Goal: Task Accomplishment & Management: Use online tool/utility

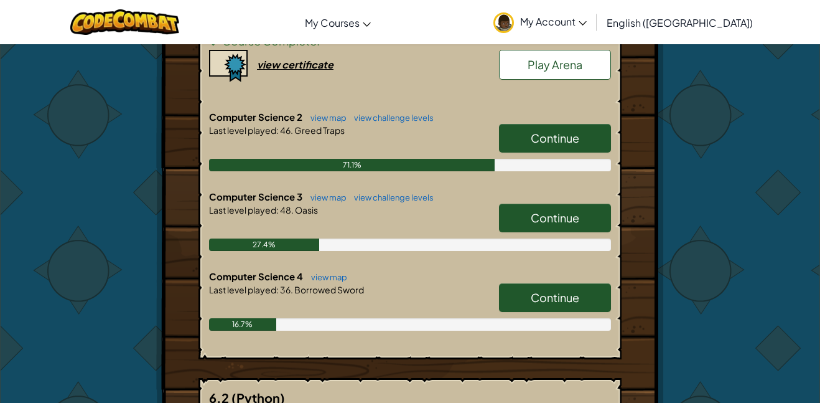
scroll to position [320, 0]
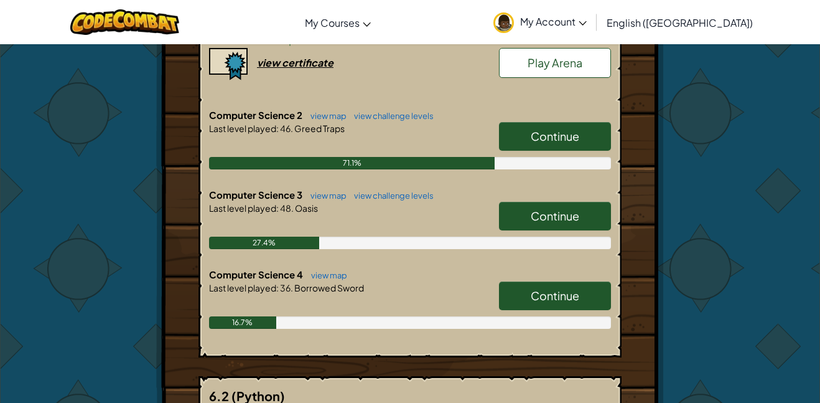
click at [548, 293] on span "Continue" at bounding box center [555, 295] width 49 height 14
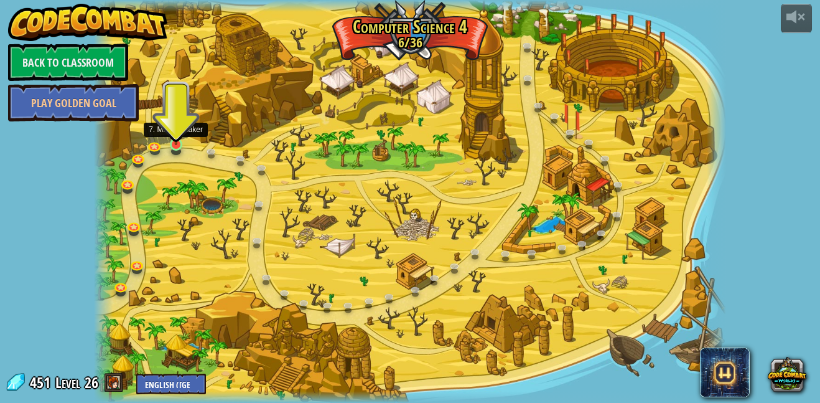
click at [170, 140] on img at bounding box center [176, 128] width 15 height 35
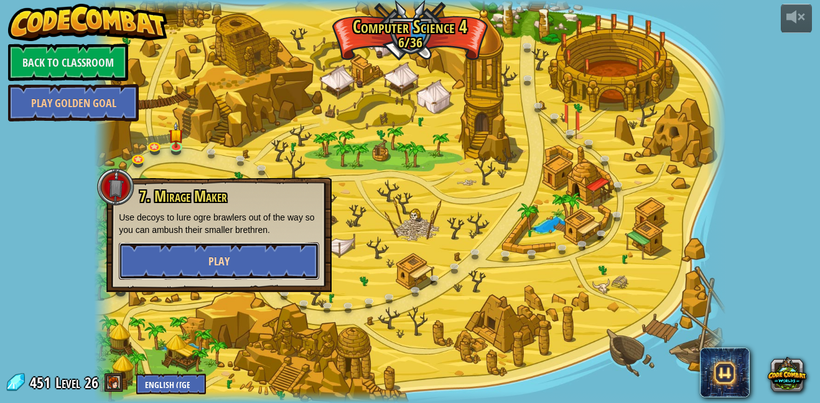
click at [216, 271] on button "Play" at bounding box center [219, 260] width 200 height 37
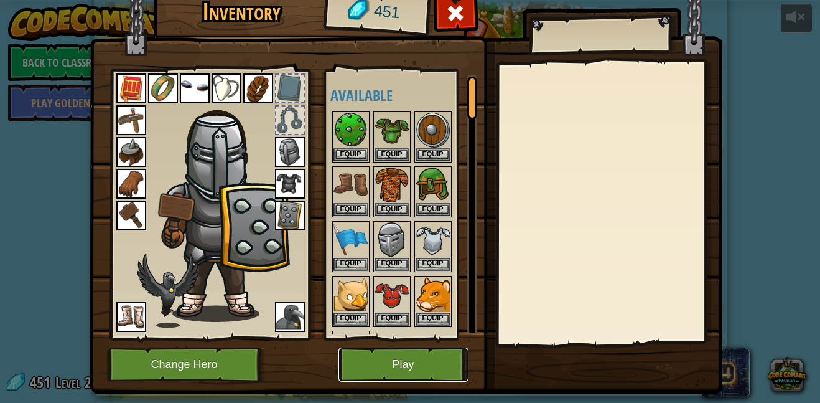
click at [358, 358] on button "Play" at bounding box center [404, 364] width 130 height 34
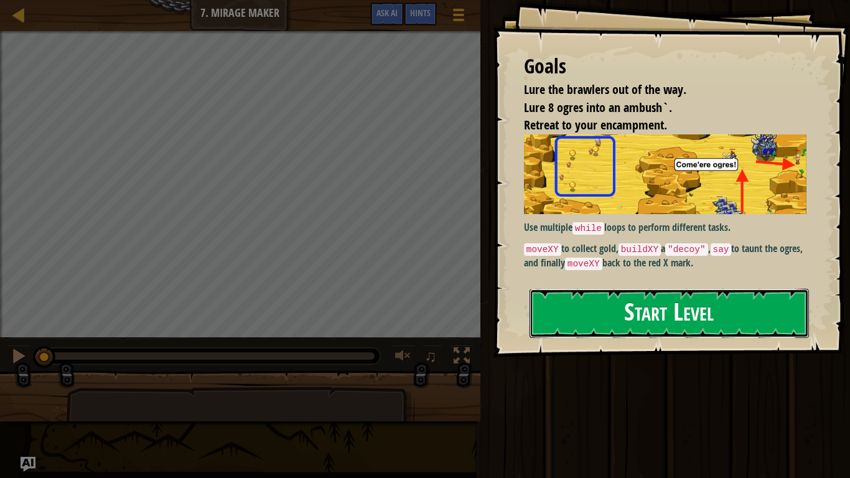
click at [624, 309] on button "Start Level" at bounding box center [669, 313] width 279 height 49
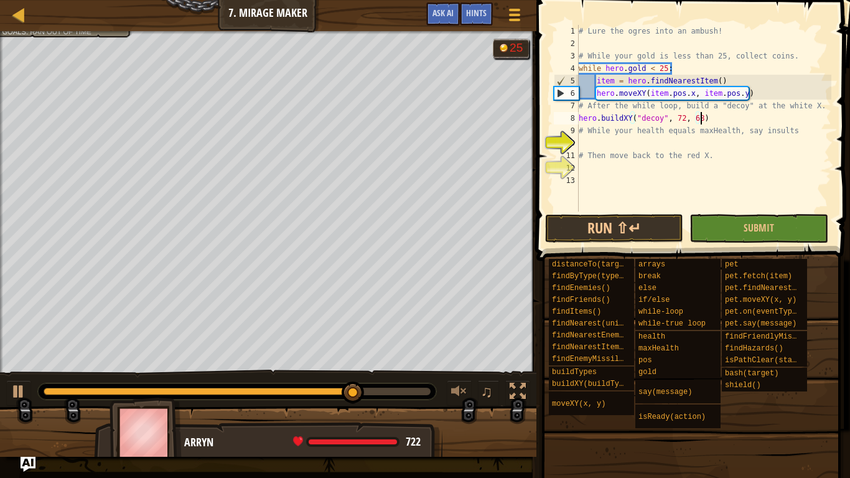
scroll to position [6, 17]
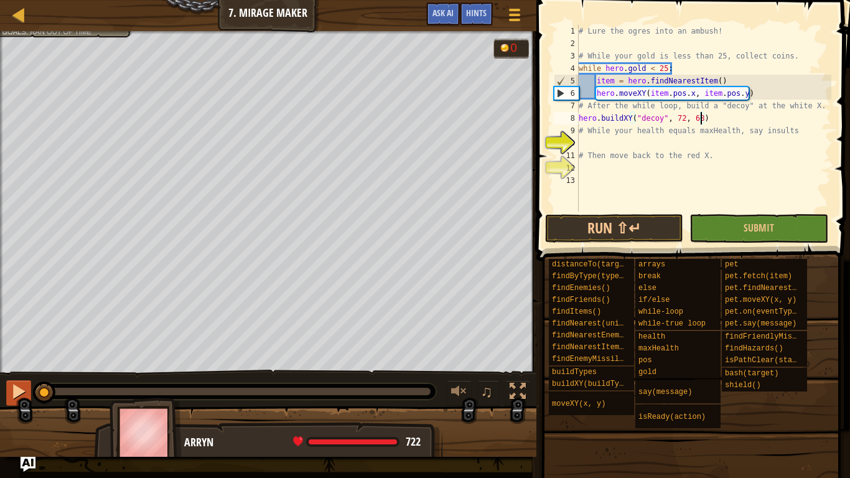
drag, startPoint x: 393, startPoint y: 391, endPoint x: 22, endPoint y: 394, distance: 370.9
click at [22, 394] on div "♫" at bounding box center [268, 388] width 536 height 37
type textarea "hero.buildXY("decoy", 72, 68)"
click at [22, 394] on div at bounding box center [19, 391] width 16 height 16
click at [686, 140] on div "# Lure the ogres into an ambush! # While your gold is less than 25, collect coi…" at bounding box center [703, 131] width 255 height 212
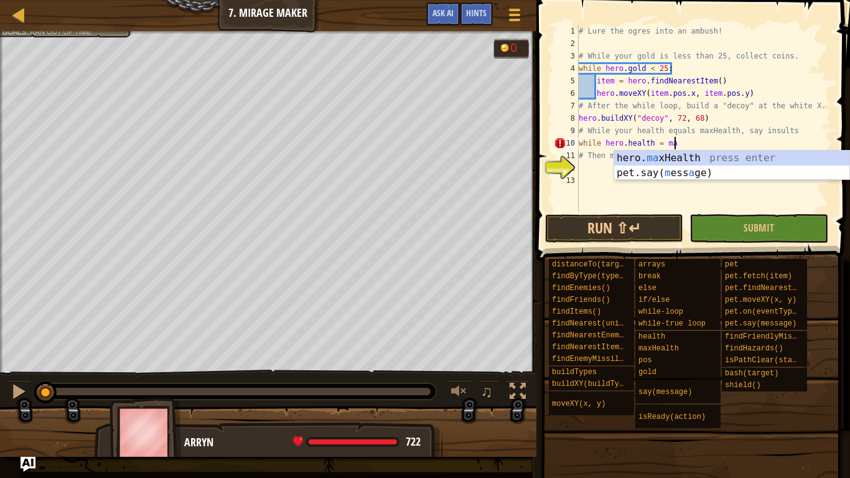
scroll to position [6, 13]
type textarea "while [DOMAIN_NAME] = hero.maxHealth"
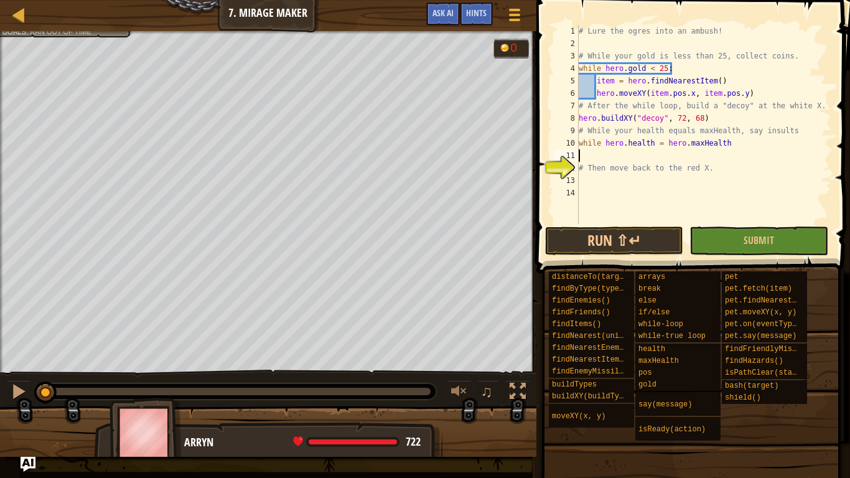
scroll to position [6, 0]
click at [733, 144] on div "# Lure the ogres into an ambush! # While your gold is less than 25, collect coi…" at bounding box center [703, 137] width 255 height 224
click at [655, 146] on div "# Lure the ogres into an ambush! # While your gold is less than 25, collect coi…" at bounding box center [703, 137] width 255 height 224
type textarea "while [DOMAIN_NAME] == hero.maxHealth:"
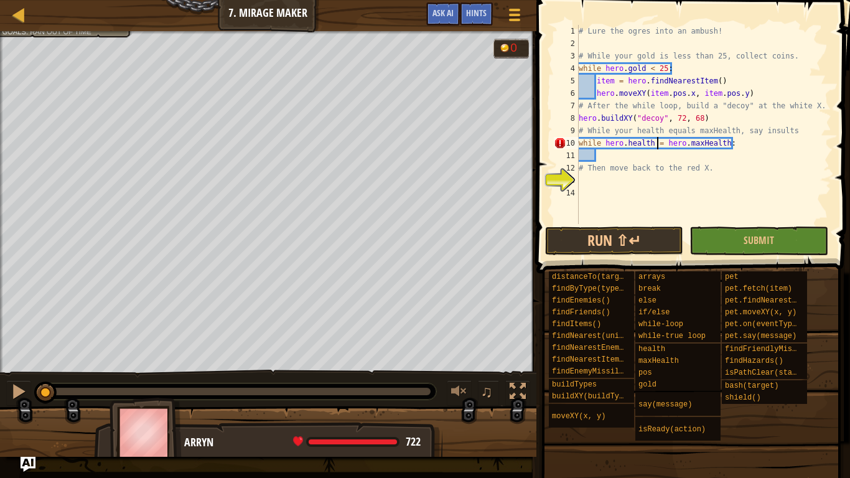
scroll to position [6, 12]
click at [609, 157] on div "# Lure the ogres into an ambush! # While your gold is less than 25, collect coi…" at bounding box center [703, 137] width 255 height 224
type textarea "hero.say("ogres stink")"
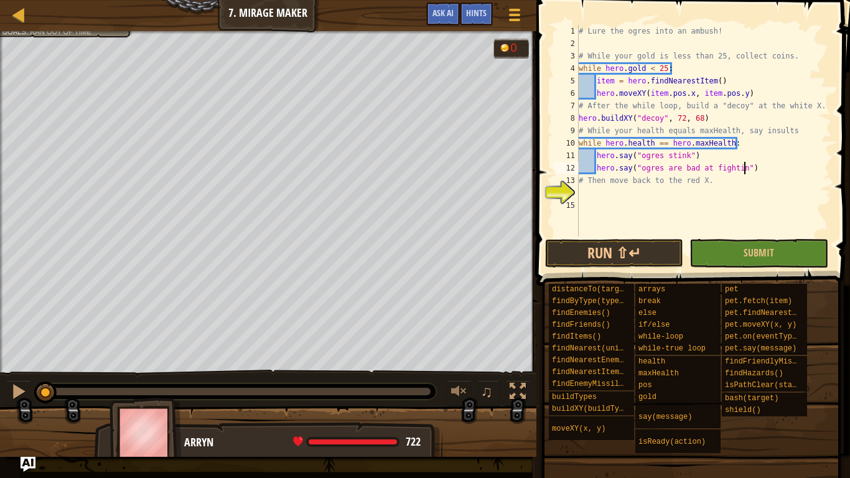
scroll to position [6, 24]
type textarea "# Then move back to the red X."
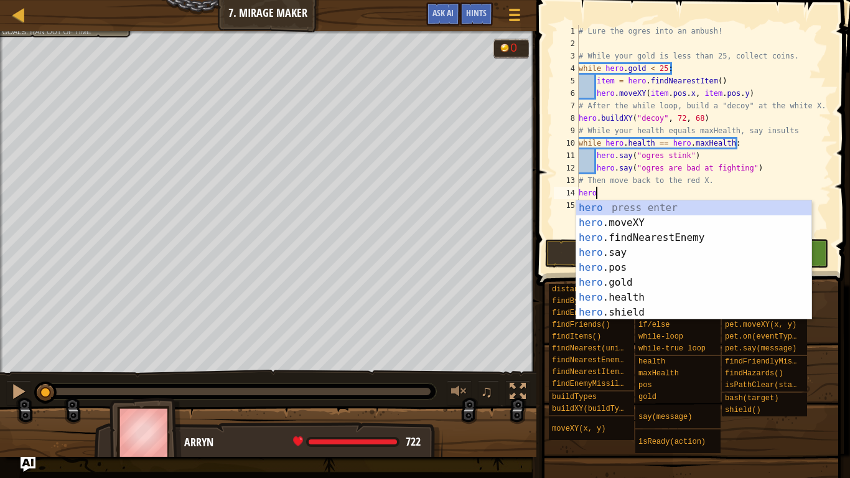
scroll to position [6, 2]
click at [672, 222] on div "hero press enter hero .moveXY press enter hero .findNearestEnemy press enter he…" at bounding box center [693, 274] width 235 height 149
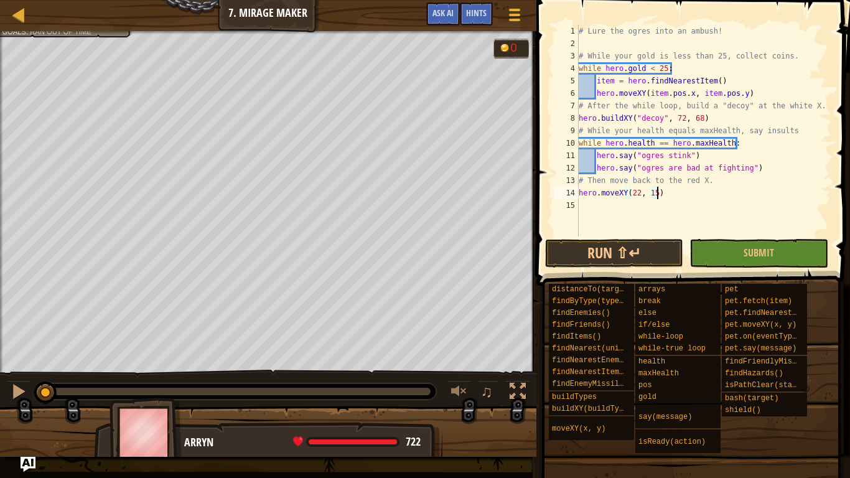
scroll to position [6, 11]
type textarea "hero.moveXY(22, 15)"
click at [604, 244] on button "Run ⇧↵" at bounding box center [614, 253] width 139 height 29
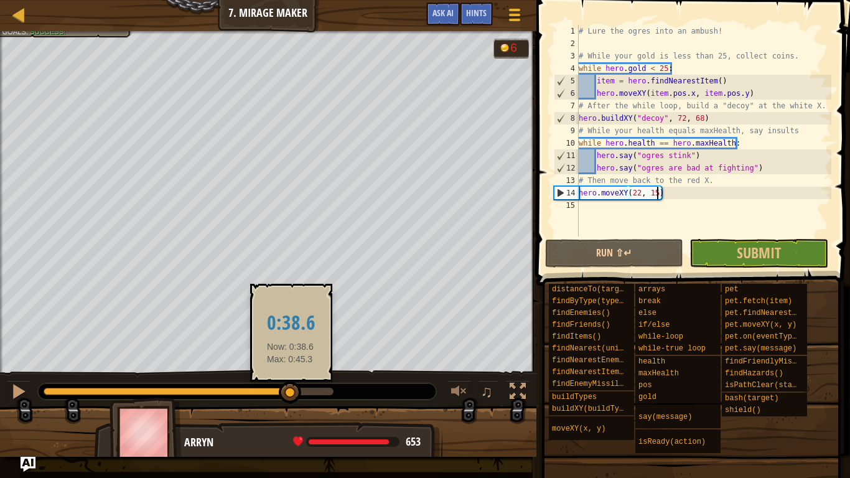
drag, startPoint x: 331, startPoint y: 393, endPoint x: 291, endPoint y: 395, distance: 40.5
click at [291, 395] on div at bounding box center [290, 392] width 22 height 22
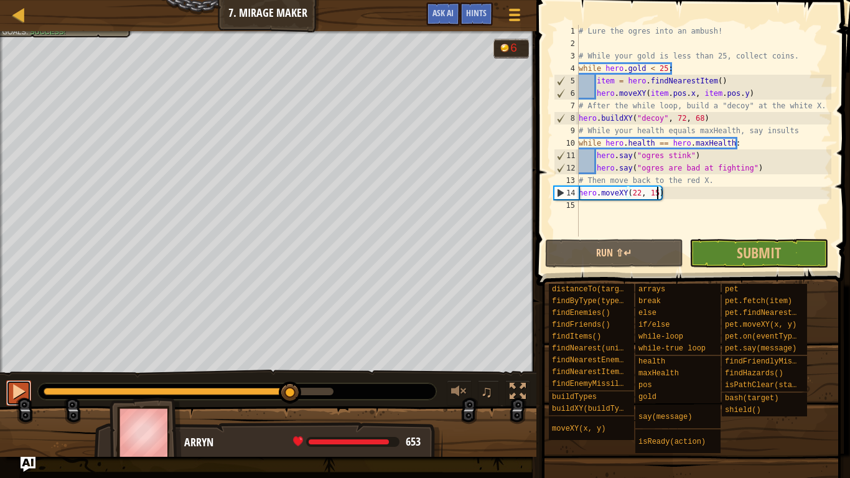
click at [17, 390] on div at bounding box center [19, 391] width 16 height 16
click at [15, 389] on div at bounding box center [19, 391] width 16 height 16
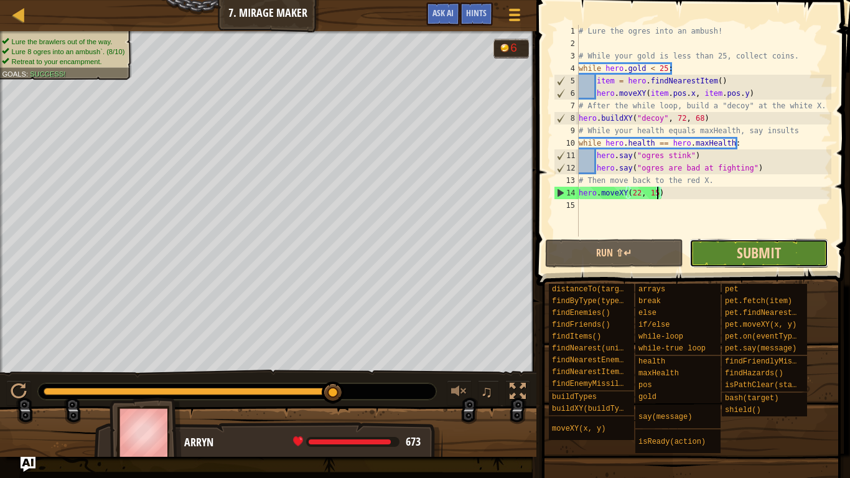
click at [745, 254] on span "Submit" at bounding box center [759, 253] width 44 height 20
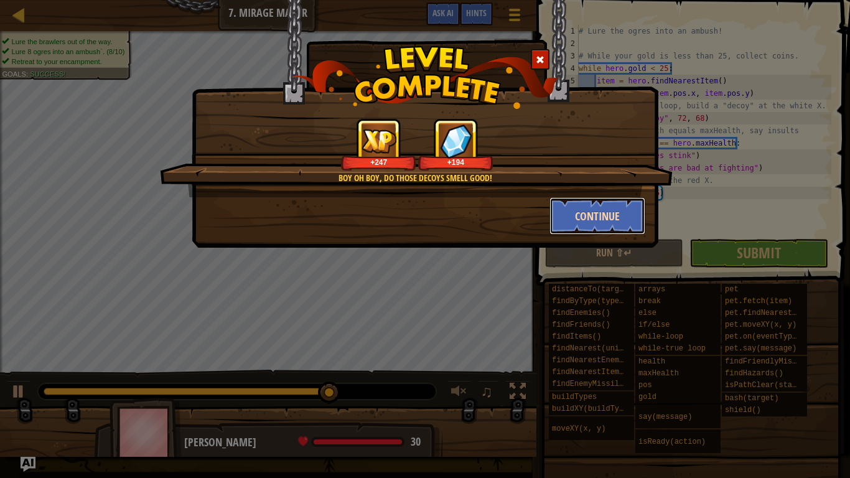
click at [576, 210] on button "Continue" at bounding box center [597, 215] width 96 height 37
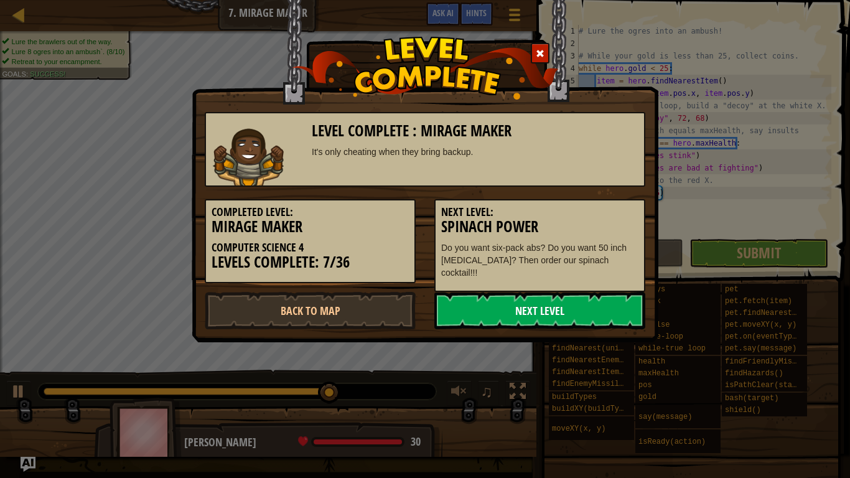
click at [523, 305] on link "Next Level" at bounding box center [539, 310] width 211 height 37
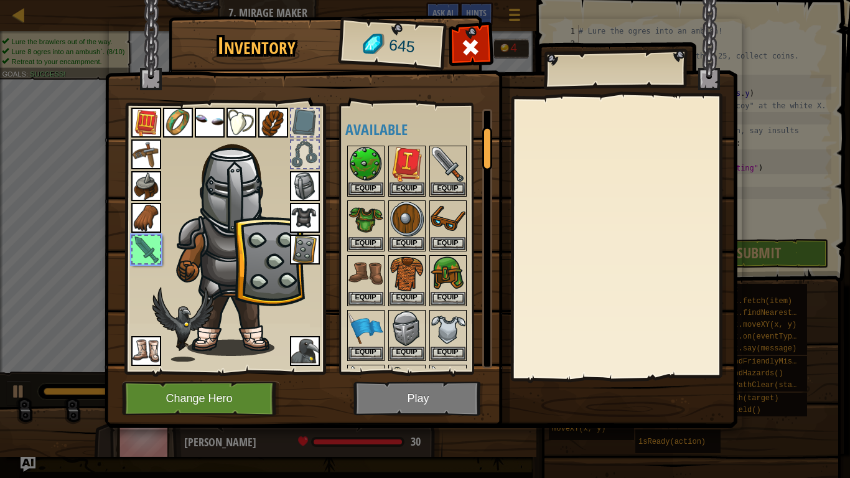
scroll to position [105, 0]
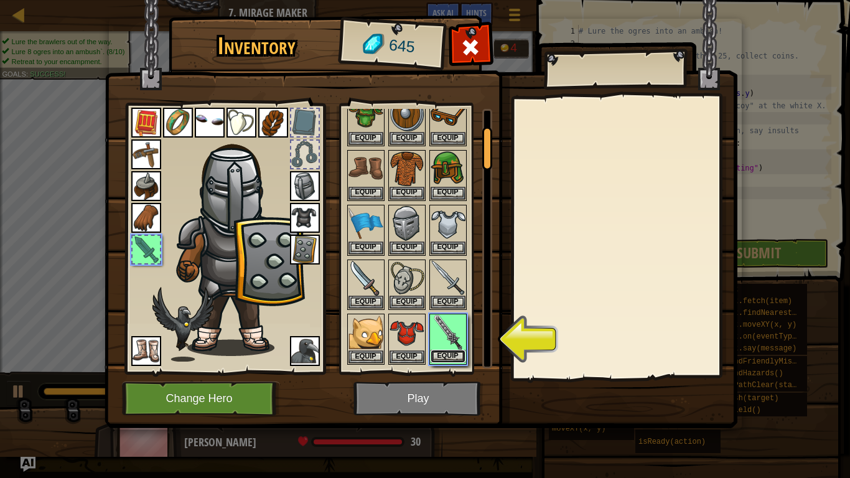
click at [446, 355] on button "Equip" at bounding box center [448, 356] width 35 height 13
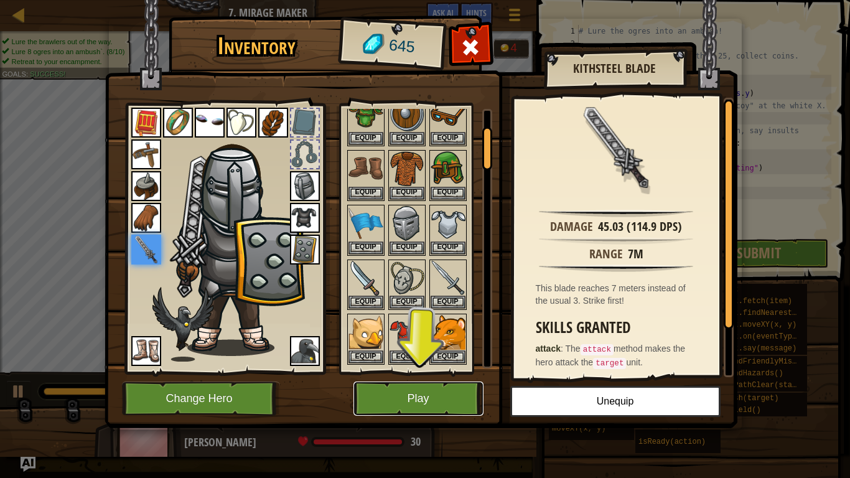
click at [437, 398] on button "Play" at bounding box center [418, 398] width 130 height 34
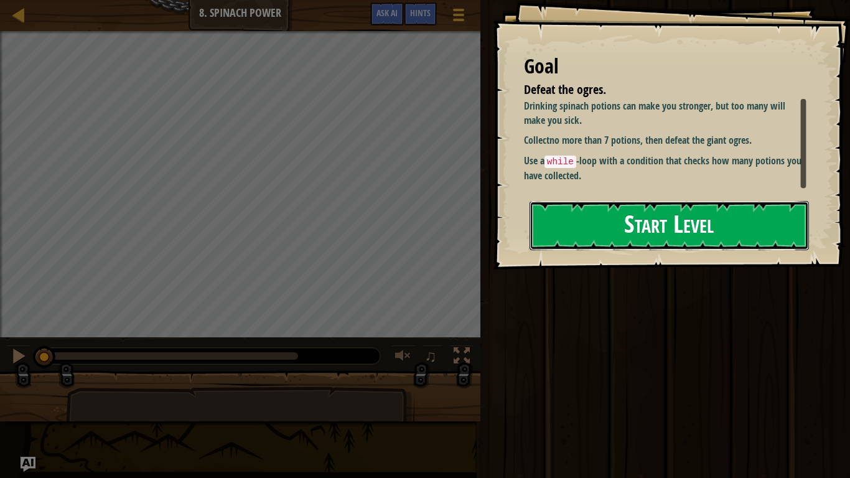
click at [616, 221] on button "Start Level" at bounding box center [669, 225] width 279 height 49
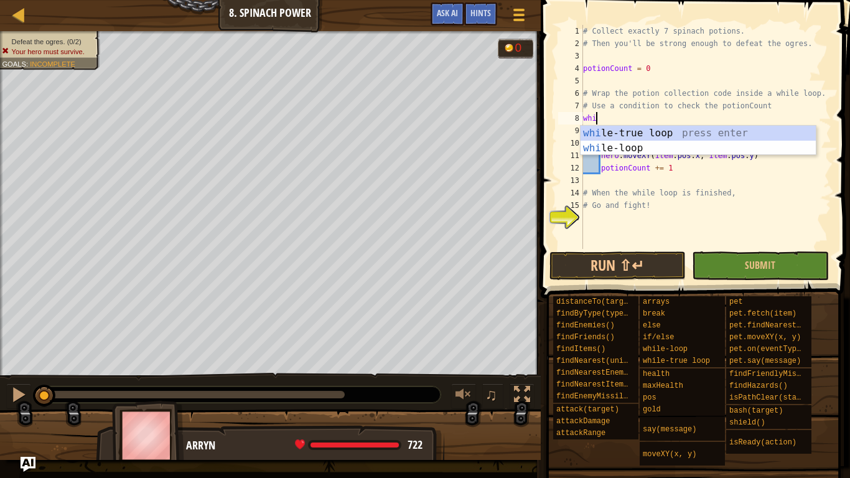
scroll to position [6, 1]
type textarea "w"
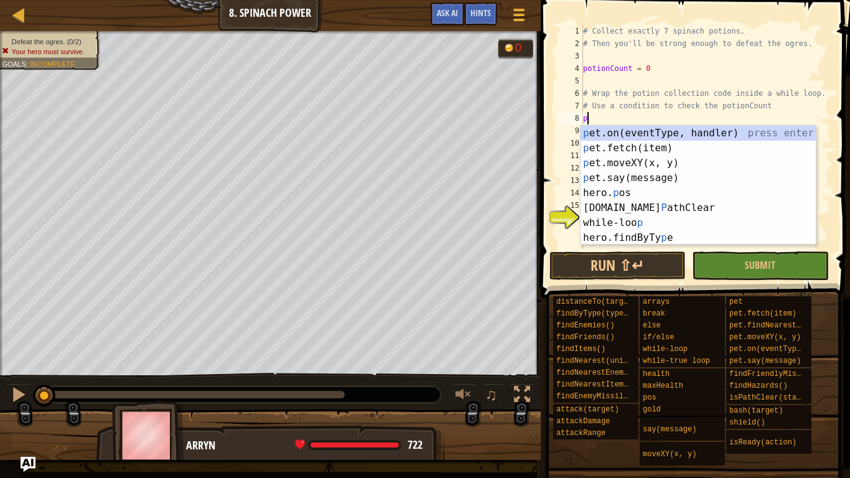
type textarea "p"
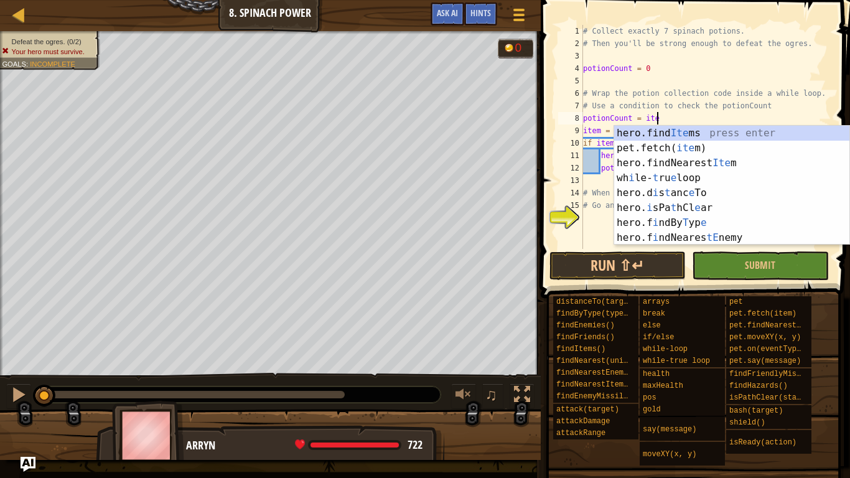
scroll to position [6, 11]
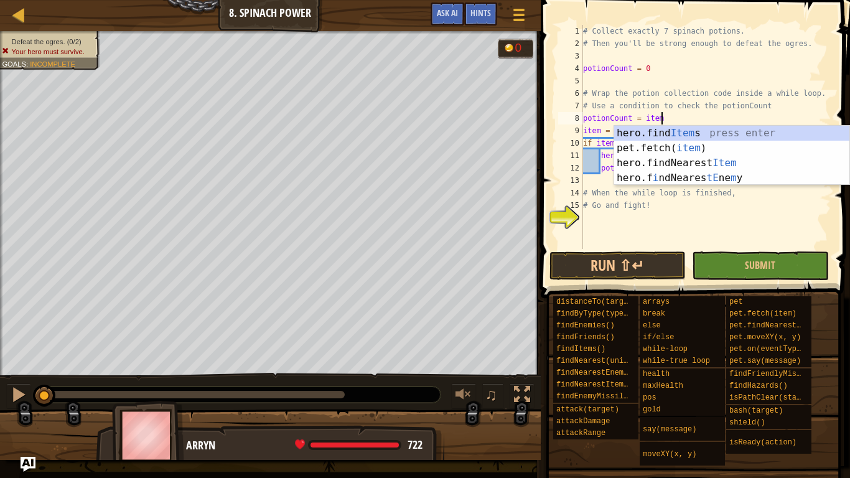
click at [818, 73] on div "# Collect exactly 7 spinach potions. # Then you'll be strong enough to defeat t…" at bounding box center [706, 149] width 251 height 249
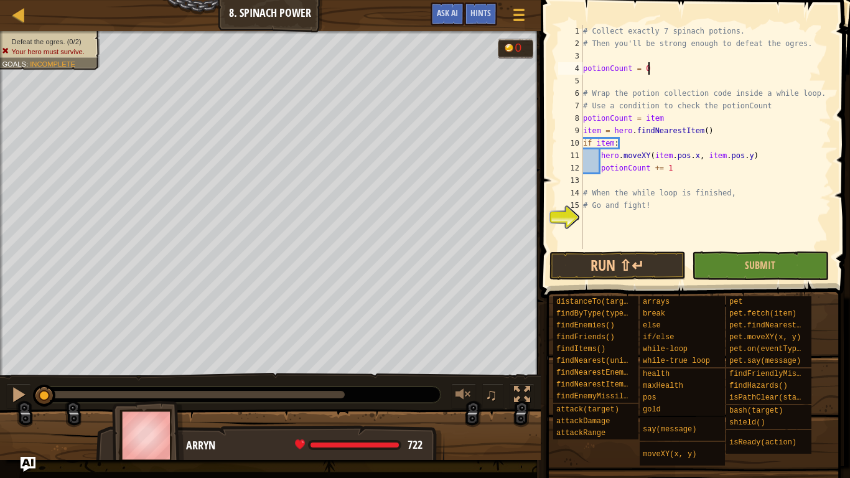
scroll to position [6, 9]
drag, startPoint x: 584, startPoint y: 115, endPoint x: 666, endPoint y: 113, distance: 82.2
click at [666, 113] on div "# Collect exactly 7 spinach potions. # Then you'll be strong enough to defeat t…" at bounding box center [706, 149] width 251 height 249
type textarea "potionCount = item"
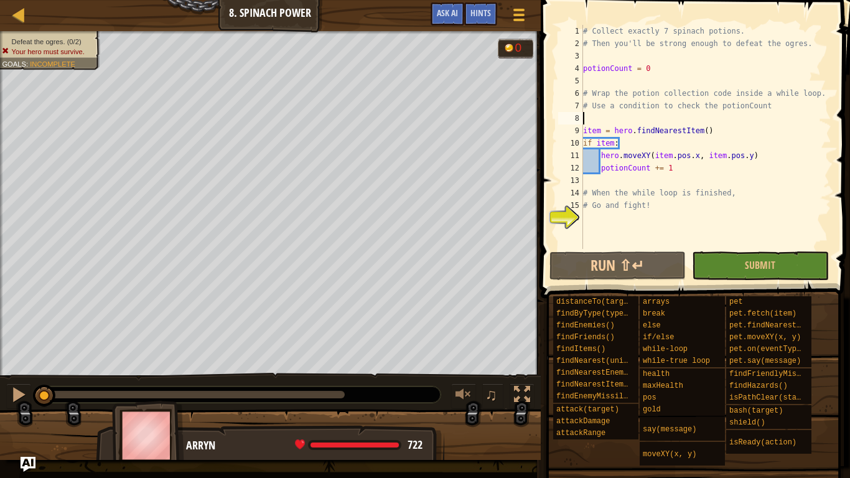
scroll to position [6, 0]
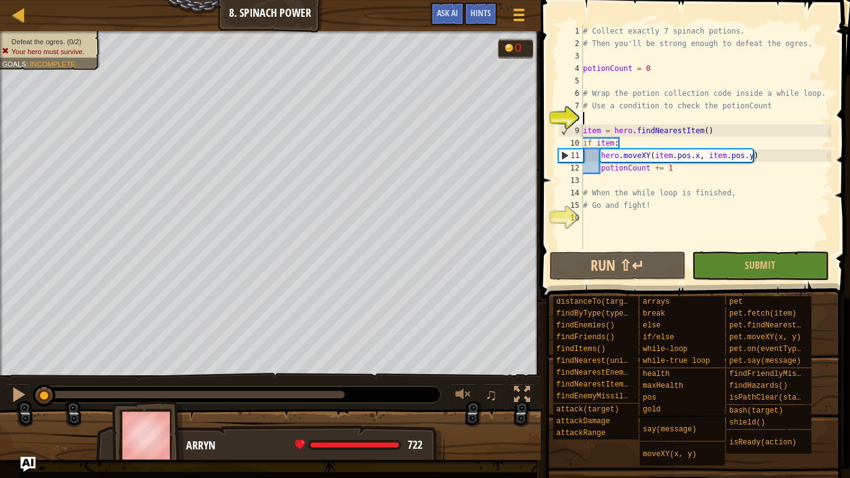
click at [713, 130] on div "# Collect exactly 7 spinach potions. # Then you'll be strong enough to defeat t…" at bounding box center [706, 149] width 251 height 249
type textarea "item = hero.findNearestItem()"
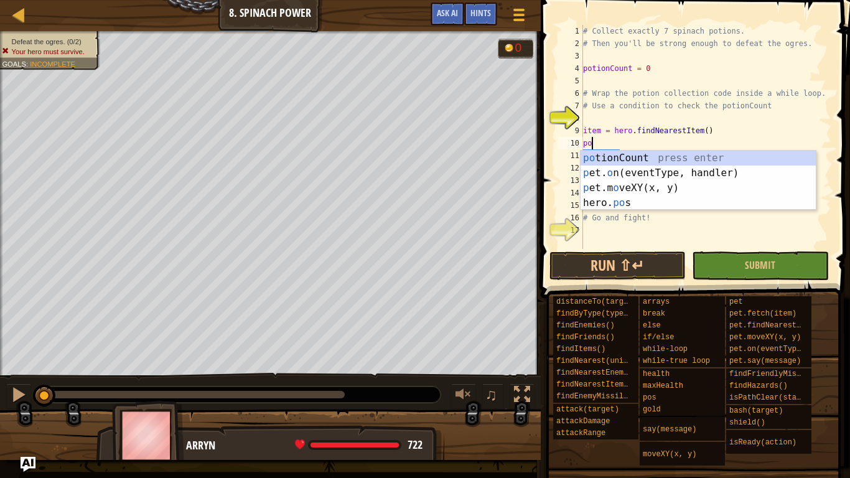
type textarea "p"
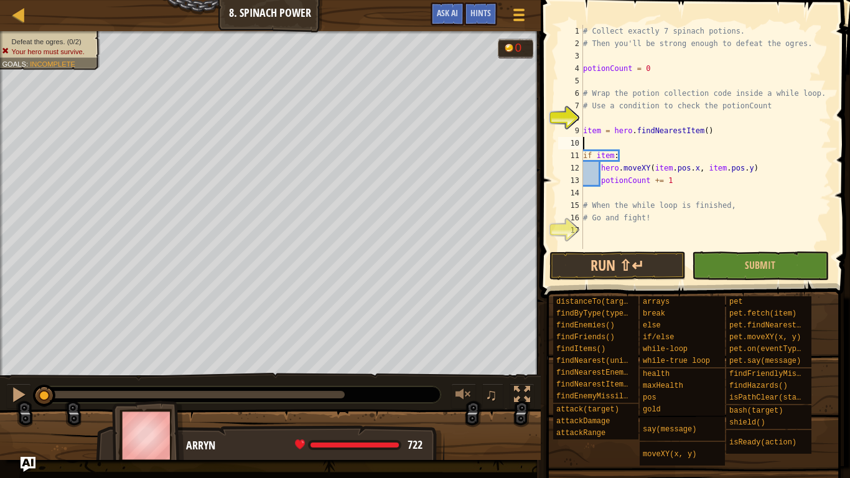
type textarea "item = hero.findNearestItem()"
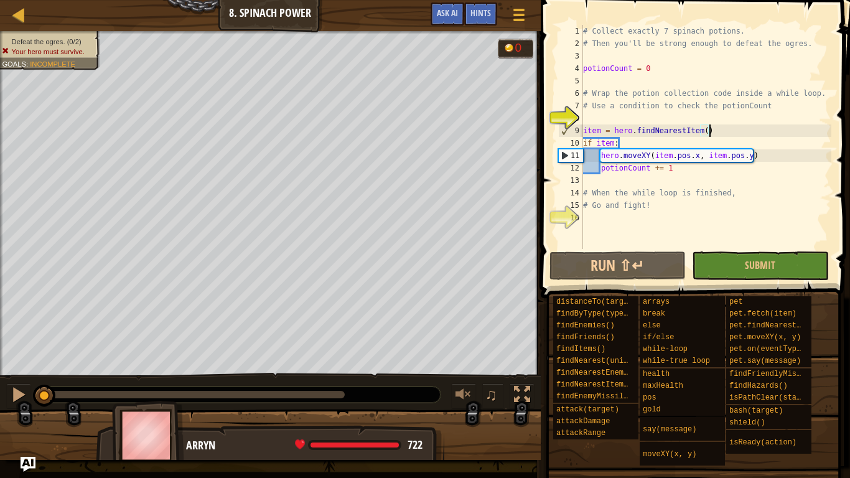
click at [589, 118] on div "# Collect exactly 7 spinach potions. # Then you'll be strong enough to defeat t…" at bounding box center [706, 149] width 251 height 249
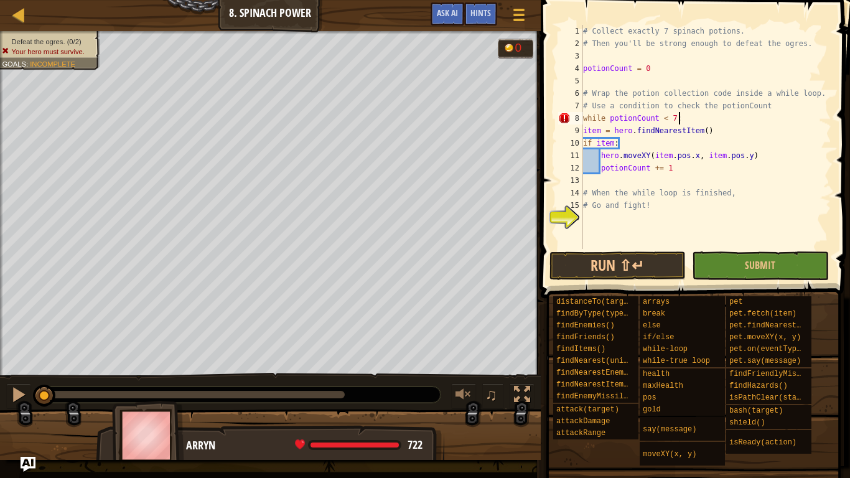
scroll to position [6, 13]
click at [584, 129] on div "# Collect exactly 7 spinach potions. # Then you'll be strong enough to defeat t…" at bounding box center [706, 149] width 251 height 249
click at [584, 143] on div "# Collect exactly 7 spinach potions. # Then you'll be strong enough to defeat t…" at bounding box center [706, 149] width 251 height 249
click at [584, 151] on div "# Collect exactly 7 spinach potions. # Then you'll be strong enough to defeat t…" at bounding box center [706, 149] width 251 height 249
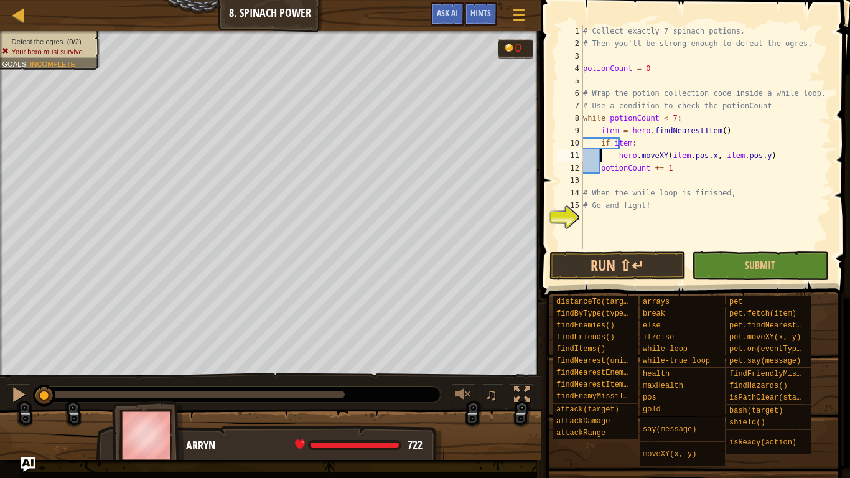
click at [584, 168] on div "# Collect exactly 7 spinach potions. # Then you'll be strong enough to defeat t…" at bounding box center [706, 149] width 251 height 249
click at [787, 122] on div "# Collect exactly 7 spinach potions. # Then you'll be strong enough to defeat t…" at bounding box center [706, 149] width 251 height 249
click at [820, 151] on div "# Collect exactly 7 spinach potions. # Then you'll be strong enough to defeat t…" at bounding box center [706, 149] width 251 height 249
type textarea "hero.moveXY(item.pos.x, item.pos.y)"
click at [619, 226] on div "# Collect exactly 7 spinach potions. # Then you'll be strong enough to defeat t…" at bounding box center [706, 149] width 251 height 249
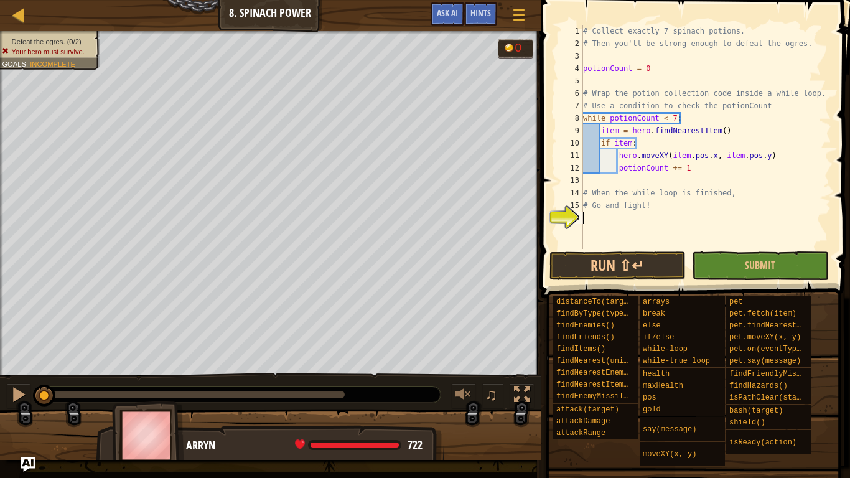
scroll to position [6, 0]
type textarea "h"
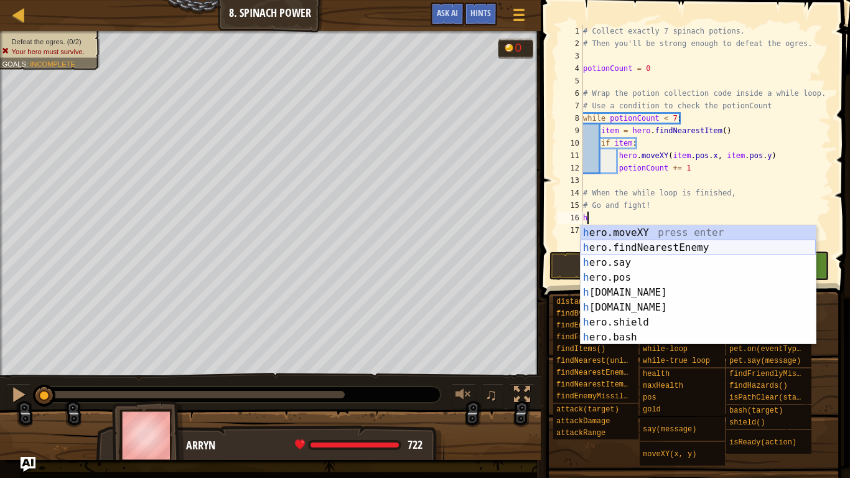
click at [693, 255] on div "h ero.moveXY press enter h ero.findNearestEnemy press enter h ero.say press ent…" at bounding box center [698, 299] width 235 height 149
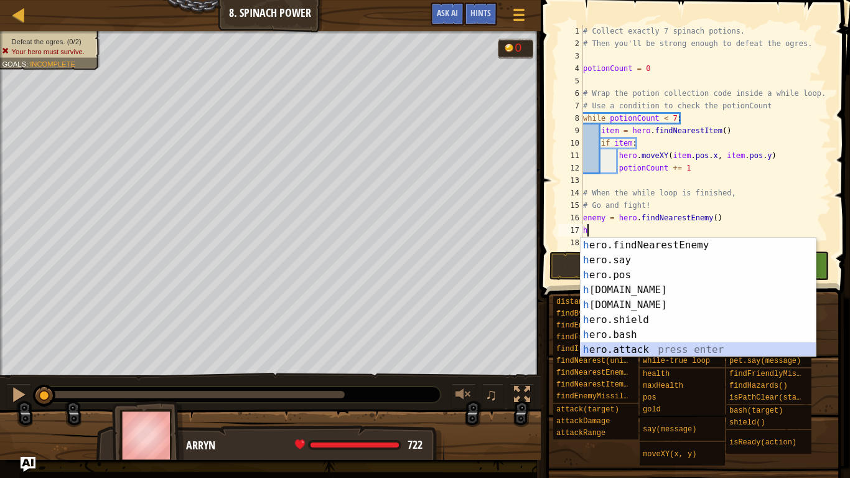
scroll to position [15, 0]
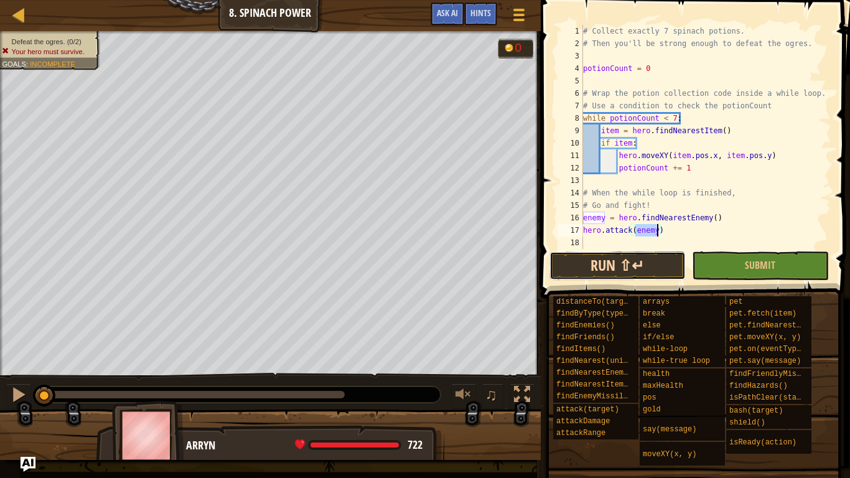
click at [620, 273] on button "Run ⇧↵" at bounding box center [617, 265] width 136 height 29
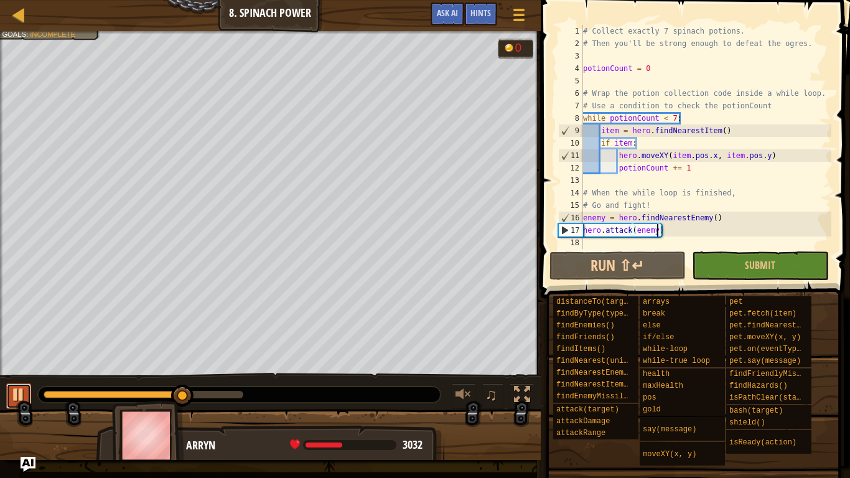
click at [25, 393] on div at bounding box center [19, 394] width 16 height 16
click at [583, 218] on div "# Collect exactly 7 spinach potions. # Then you'll be strong enough to defeat t…" at bounding box center [706, 149] width 251 height 249
type textarea "enemy = hero.findNearestEnemy()"
click at [728, 223] on div "# Collect exactly 7 spinach potions. # Then you'll be strong enough to defeat t…" at bounding box center [706, 149] width 251 height 249
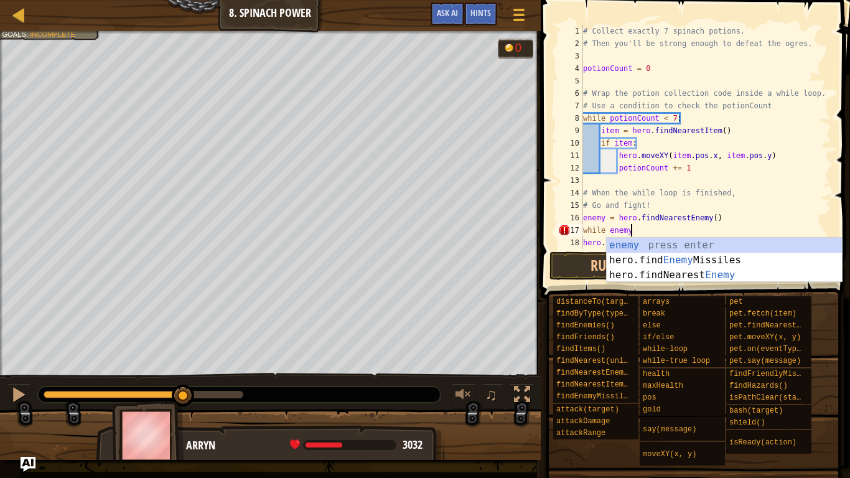
scroll to position [6, 7]
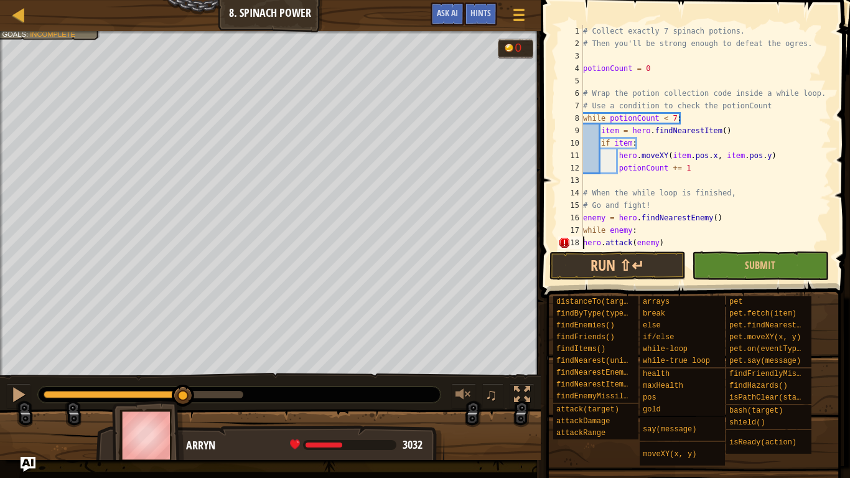
click at [582, 240] on div "# Collect exactly 7 spinach potions. # Then you'll be strong enough to defeat t…" at bounding box center [706, 149] width 251 height 249
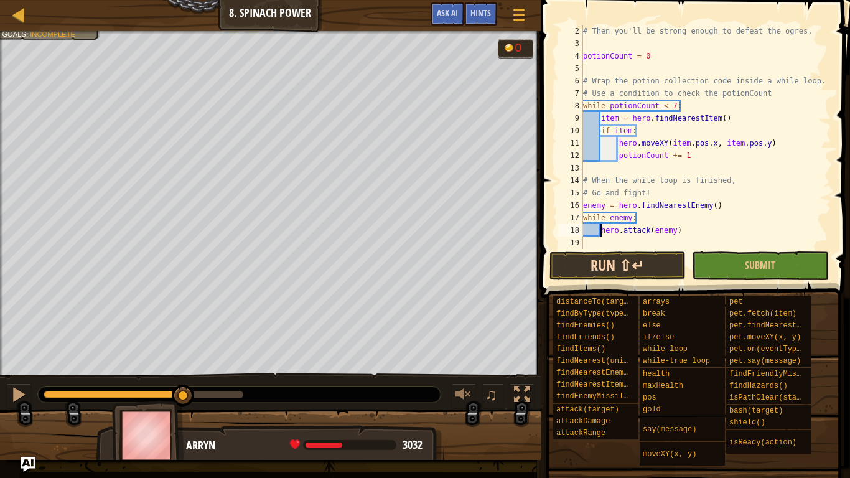
type textarea "hero.attack(enemy)"
click at [652, 264] on button "Run ⇧↵" at bounding box center [617, 265] width 136 height 29
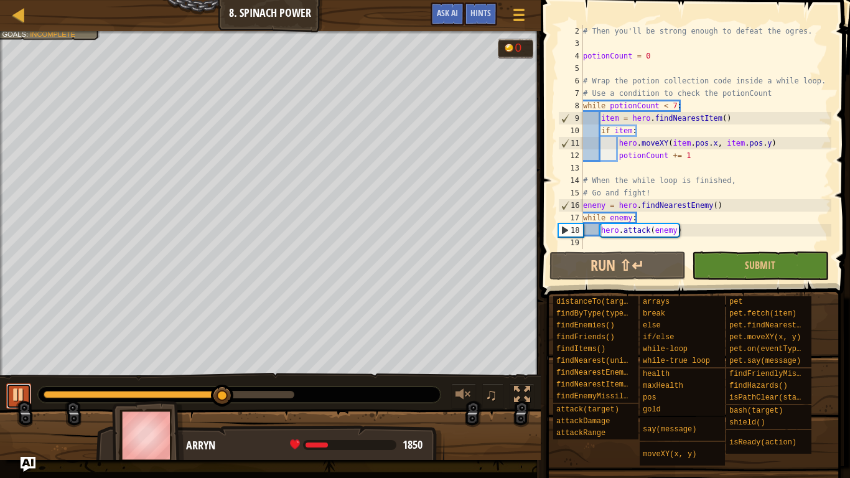
click at [24, 391] on div at bounding box center [19, 394] width 16 height 16
click at [606, 241] on div "# Then you'll be strong enough to defeat the ogres. potionCount = 0 # Wrap the …" at bounding box center [706, 149] width 251 height 249
type textarea "e"
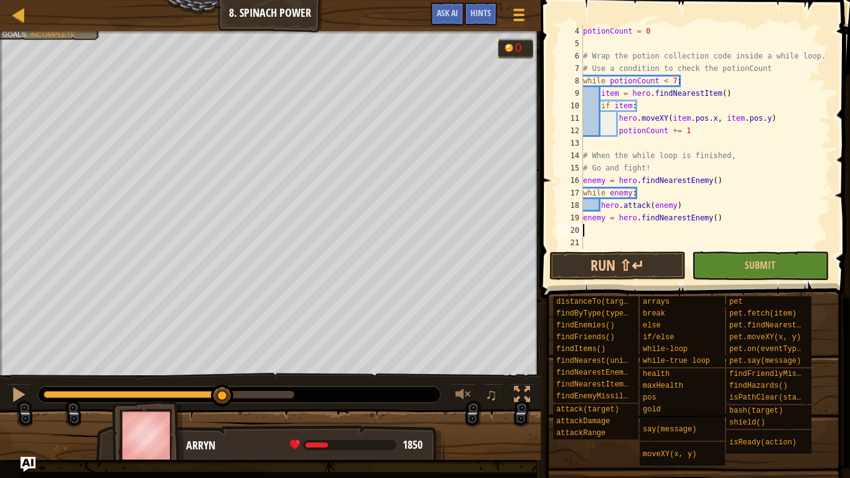
scroll to position [37, 0]
click at [636, 263] on button "Run ⇧↵" at bounding box center [617, 265] width 136 height 29
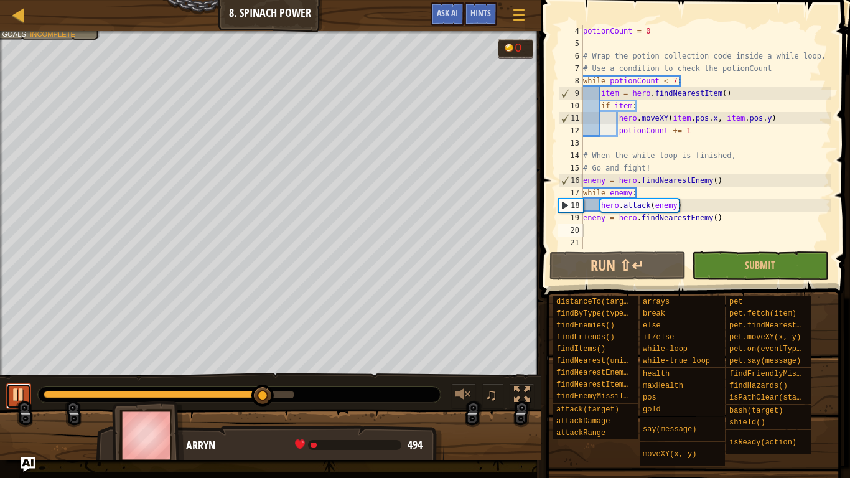
click at [21, 395] on div at bounding box center [19, 394] width 16 height 16
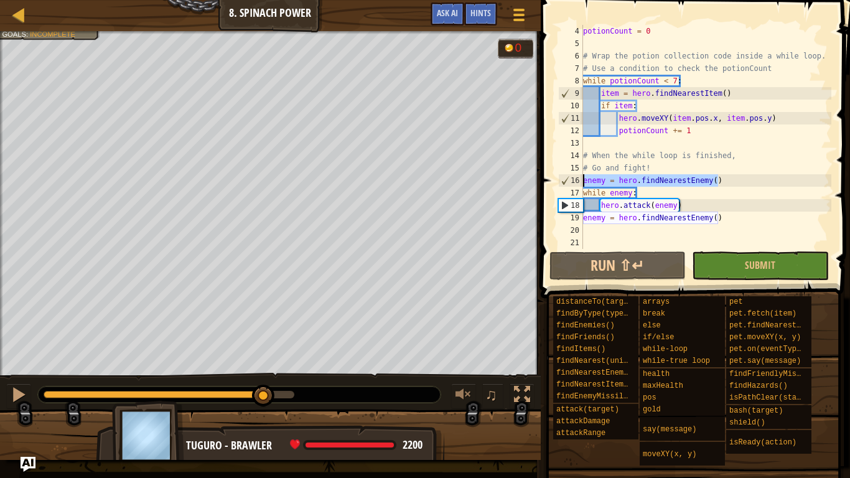
drag, startPoint x: 731, startPoint y: 178, endPoint x: 562, endPoint y: 179, distance: 169.3
click at [562, 179] on div "4 5 6 7 8 9 10 11 12 13 14 15 16 17 18 19 20 21 potionCount = 0 # Wrap the poti…" at bounding box center [694, 137] width 276 height 224
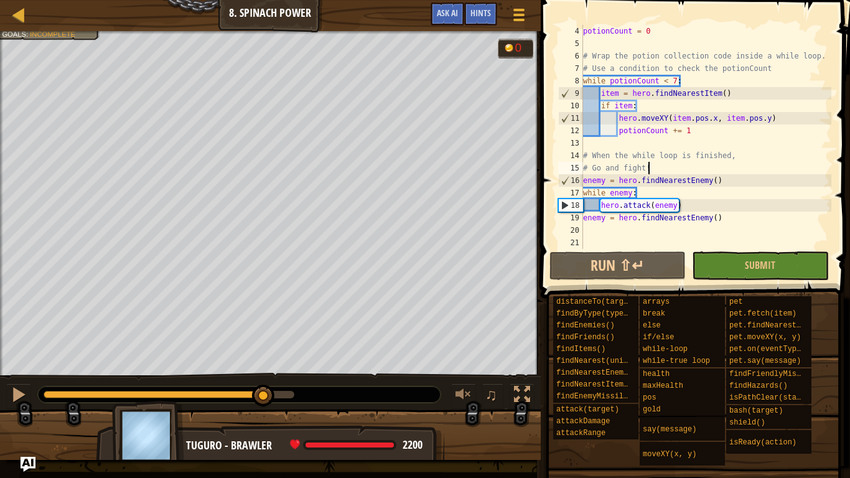
click at [735, 165] on div "potionCount = 0 # Wrap the potion collection code inside a while loop. # Use a …" at bounding box center [706, 149] width 251 height 249
click at [609, 256] on button "Run ⇧↵" at bounding box center [617, 265] width 136 height 29
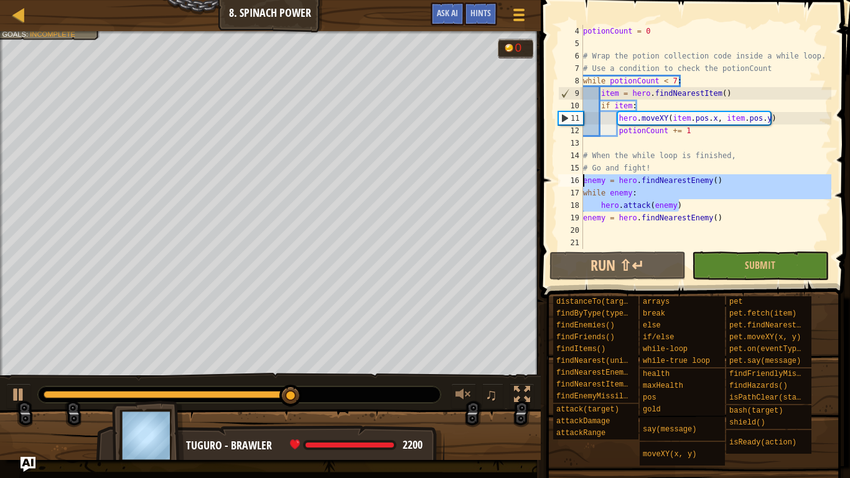
drag, startPoint x: 681, startPoint y: 207, endPoint x: 578, endPoint y: 182, distance: 106.3
click at [578, 182] on div "# Go and fight! 4 5 6 7 8 9 10 11 12 13 14 15 16 17 18 19 20 21 potionCount = 0…" at bounding box center [694, 137] width 276 height 224
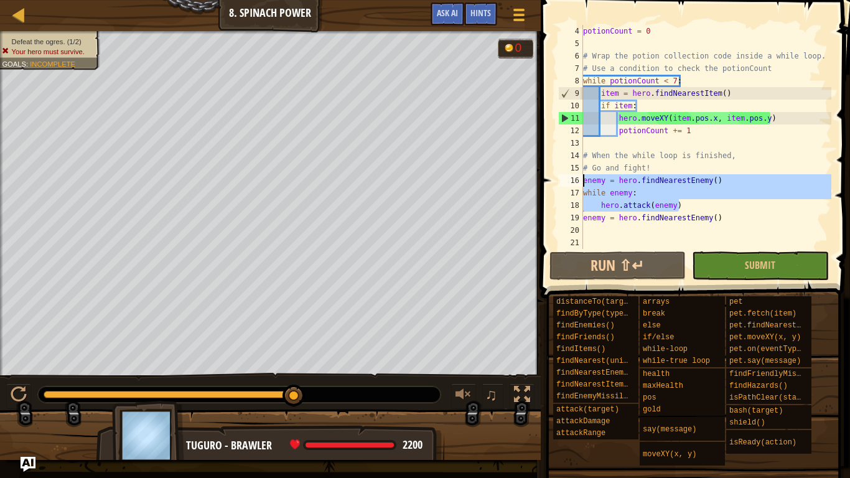
click at [724, 217] on div "potionCount = 0 # Wrap the potion collection code inside a while loop. # Use a …" at bounding box center [706, 149] width 251 height 249
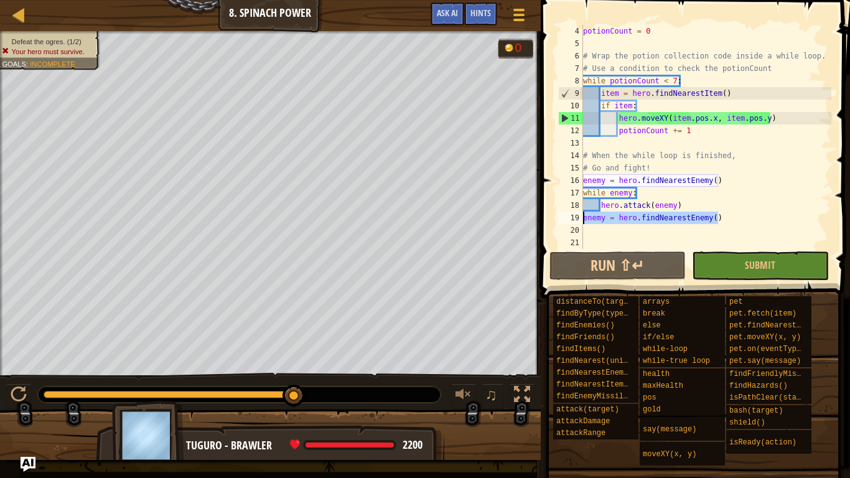
drag, startPoint x: 724, startPoint y: 217, endPoint x: 564, endPoint y: 217, distance: 159.3
click at [564, 217] on div "enemy = hero.findNearestEnemy() 4 5 6 7 8 9 10 11 12 13 14 15 16 17 18 19 20 21…" at bounding box center [694, 137] width 276 height 224
paste textarea "hero.attack(enemy"
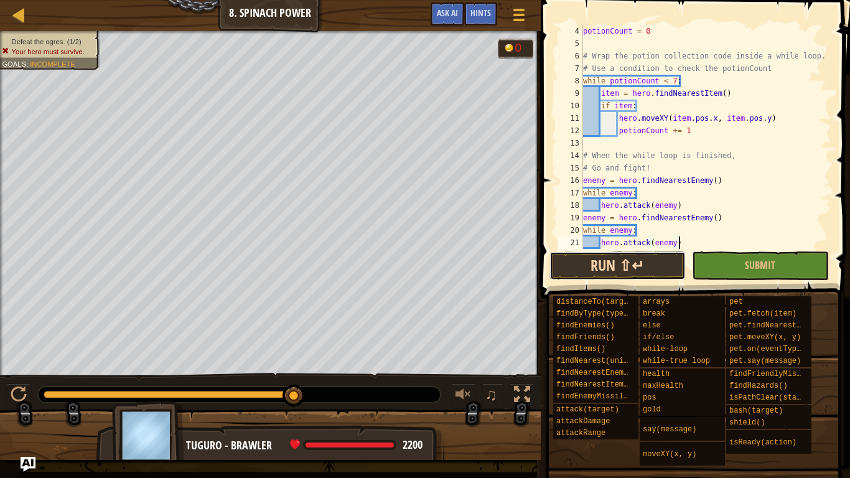
click at [587, 259] on button "Run ⇧↵" at bounding box center [617, 265] width 136 height 29
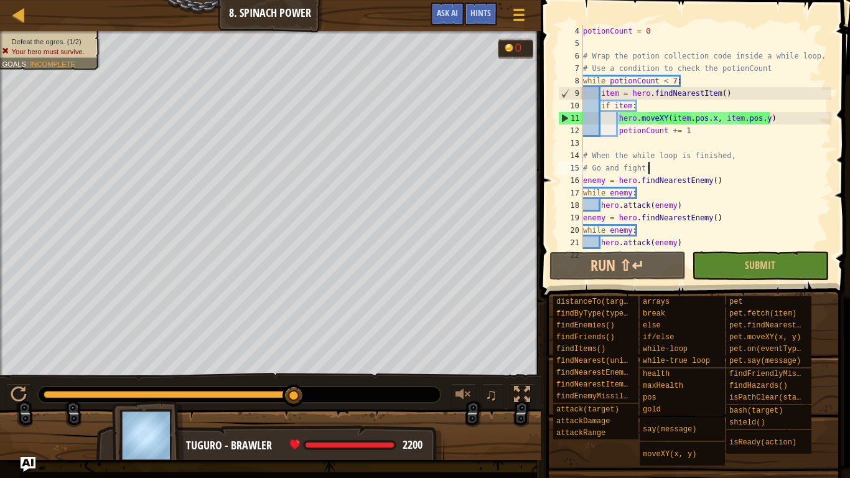
click at [656, 166] on div "potionCount = 0 # Wrap the potion collection code inside a while loop. # Use a …" at bounding box center [706, 149] width 251 height 249
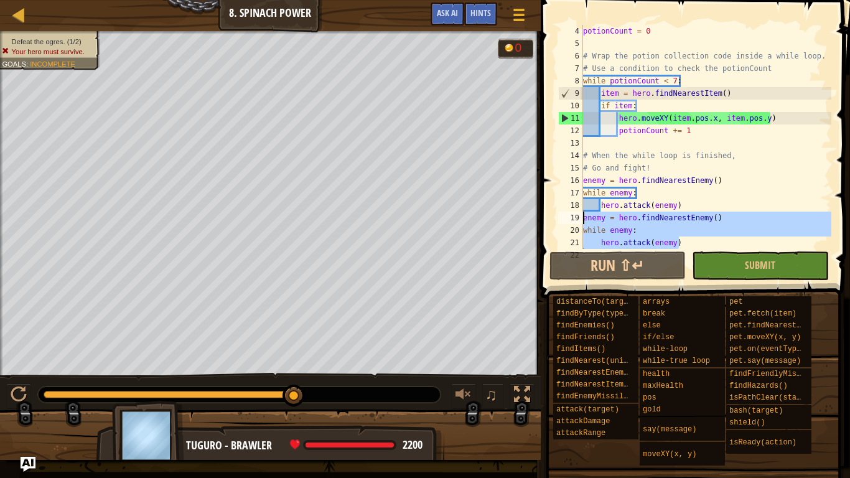
drag, startPoint x: 687, startPoint y: 245, endPoint x: 575, endPoint y: 217, distance: 115.5
click at [575, 217] on div "# Go and fight! 4 5 6 7 8 9 10 11 12 13 14 15 16 17 18 19 20 21 22 potionCount …" at bounding box center [694, 137] width 276 height 224
type textarea "enemy = hero.findNearestEnemy() while enemy:"
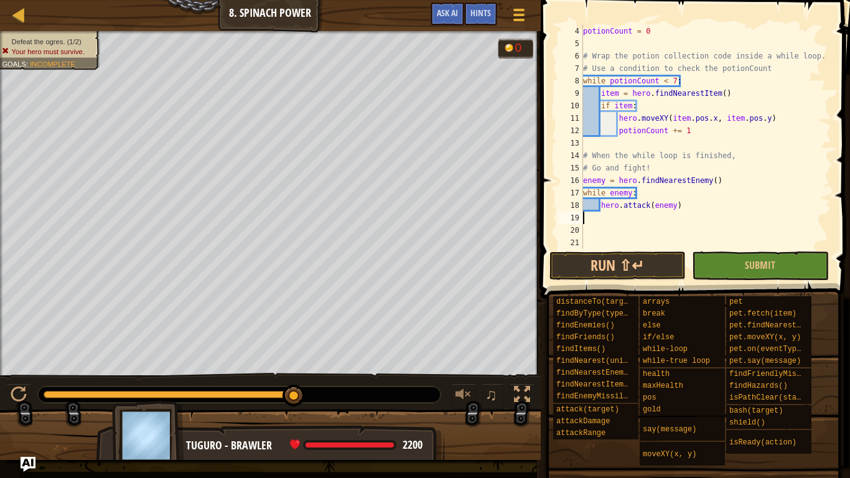
click at [683, 169] on div "potionCount = 0 # Wrap the potion collection code inside a while loop. # Use a …" at bounding box center [706, 149] width 251 height 249
type textarea "# Go and fight!"
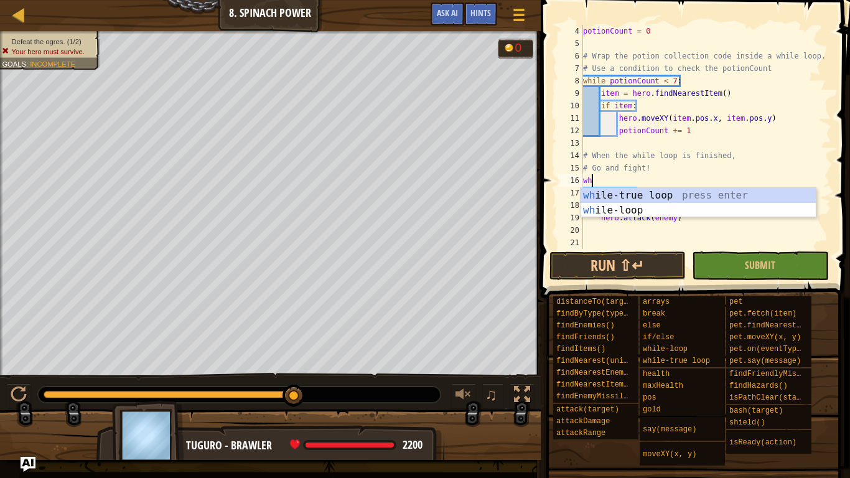
type textarea "whil"
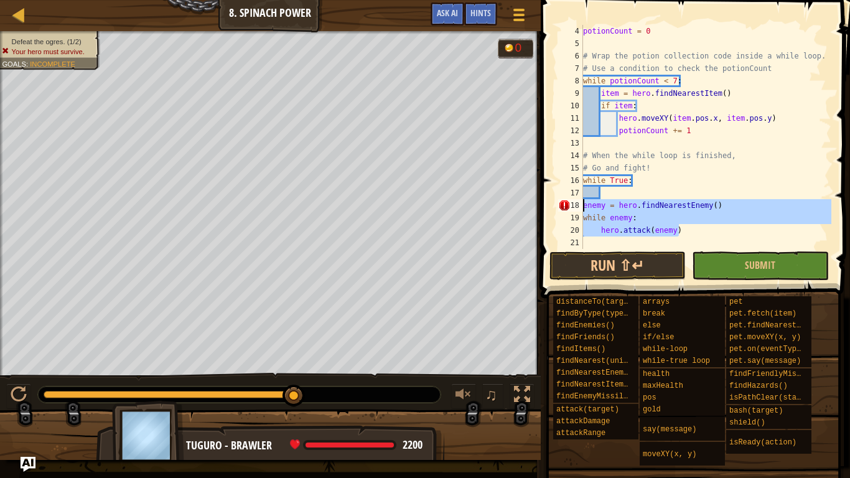
drag, startPoint x: 687, startPoint y: 231, endPoint x: 569, endPoint y: 205, distance: 120.5
click at [569, 205] on div "enemy = hero.findNearestEnemy() 4 5 6 7 8 9 10 11 12 13 14 15 16 17 18 19 20 21…" at bounding box center [694, 137] width 276 height 224
type textarea "enemy = hero.findNearestEnemy() while enemy:"
click at [678, 192] on div "potionCount = 0 # Wrap the potion collection code inside a while loop. # Use a …" at bounding box center [706, 149] width 251 height 249
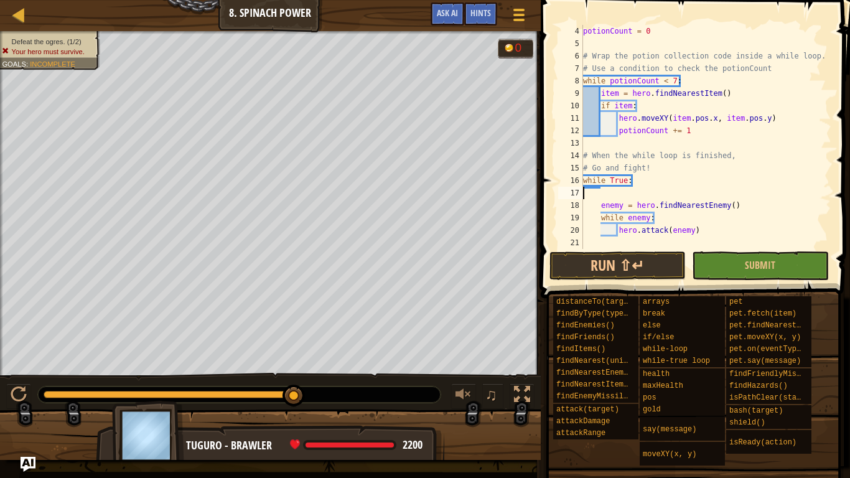
scroll to position [6, 0]
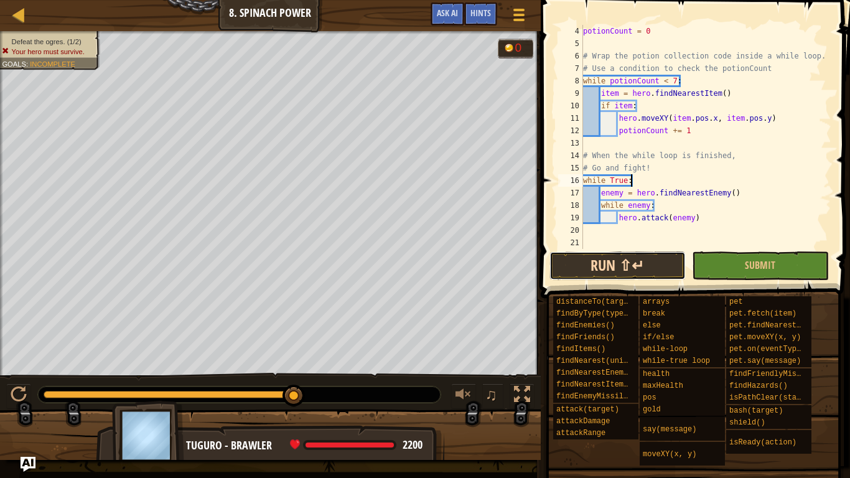
click at [650, 262] on button "Run ⇧↵" at bounding box center [617, 265] width 136 height 29
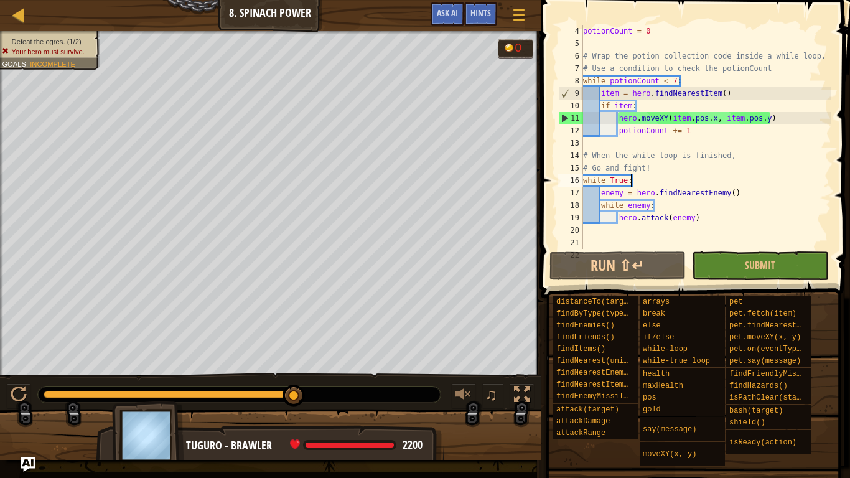
click at [645, 152] on div "potionCount = 0 # Wrap the potion collection code inside a while loop. # Use a …" at bounding box center [706, 149] width 251 height 249
type textarea "# When the while loop is finished,"
click at [643, 137] on div "potionCount = 0 # Wrap the potion collection code inside a while loop. # Use a …" at bounding box center [706, 149] width 251 height 249
click at [741, 222] on div "potionCount = 0 # Wrap the potion collection code inside a while loop. # Use a …" at bounding box center [706, 149] width 251 height 249
click at [671, 203] on div "potionCount = 0 # Wrap the potion collection code inside a while loop. # Use a …" at bounding box center [706, 149] width 251 height 249
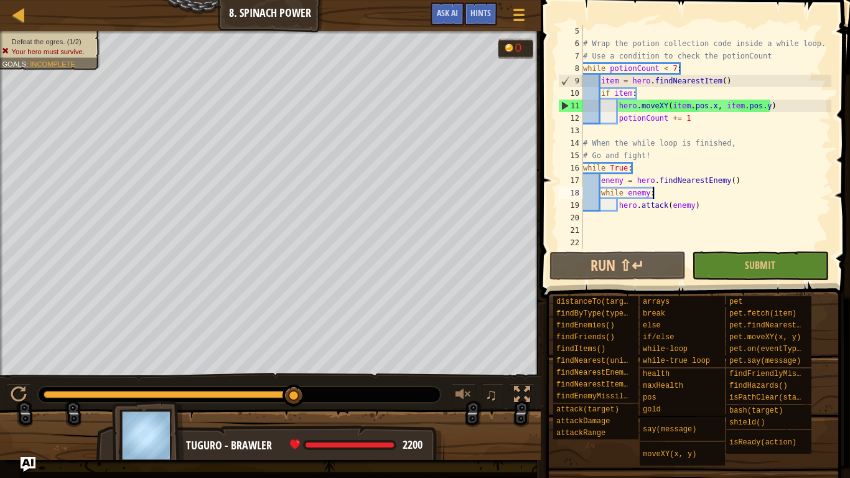
scroll to position [0, 0]
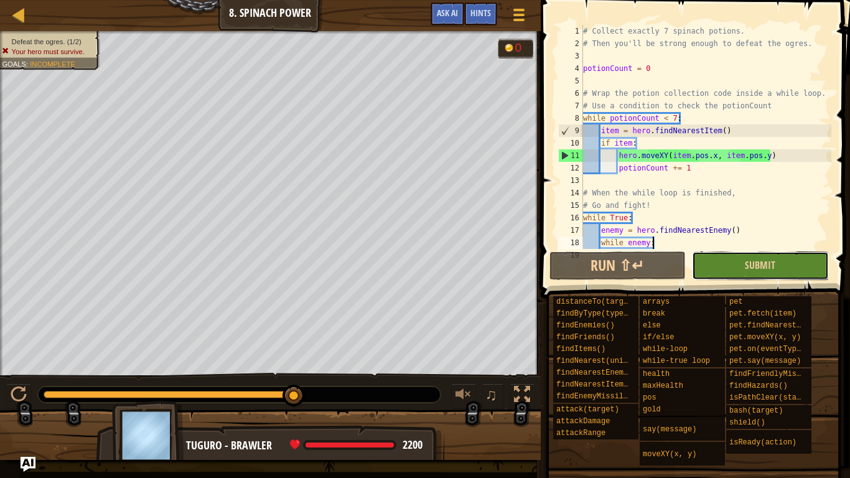
click at [742, 268] on button "Submit" at bounding box center [760, 265] width 136 height 29
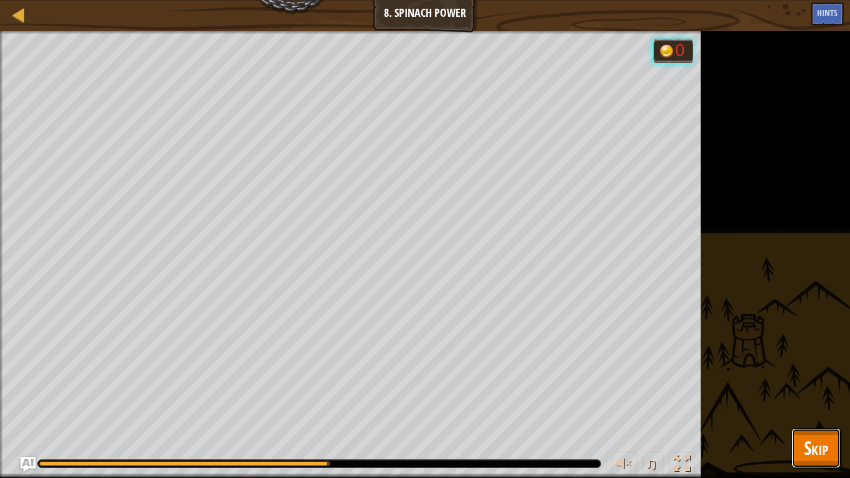
click at [820, 402] on span "Skip" at bounding box center [816, 448] width 24 height 26
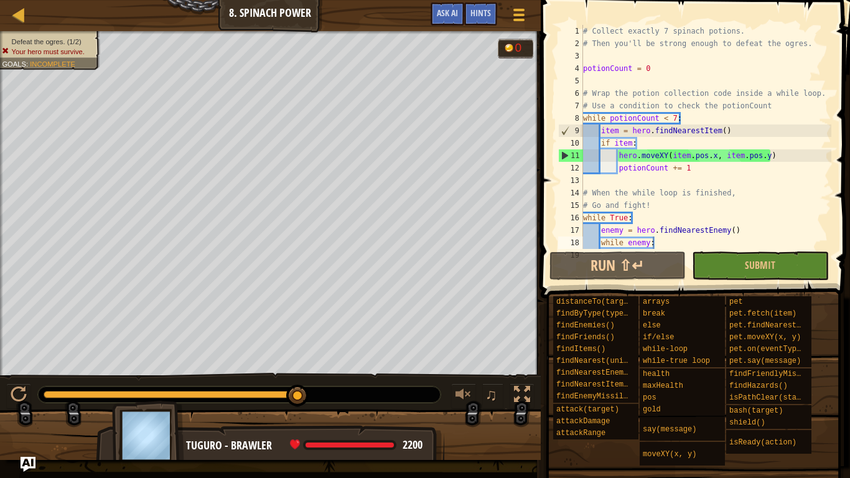
scroll to position [50, 0]
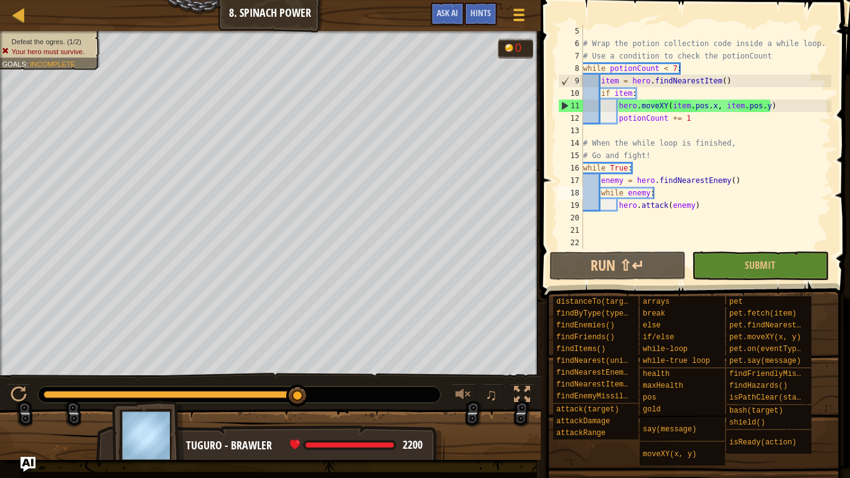
click at [630, 172] on div "# Wrap the potion collection code inside a while loop. # Use a condition to che…" at bounding box center [706, 149] width 251 height 249
click at [607, 179] on div "# Wrap the potion collection code inside a while loop. # Use a condition to che…" at bounding box center [706, 149] width 251 height 249
click at [608, 195] on div "# Wrap the potion collection code inside a while loop. # Use a condition to che…" at bounding box center [706, 149] width 251 height 249
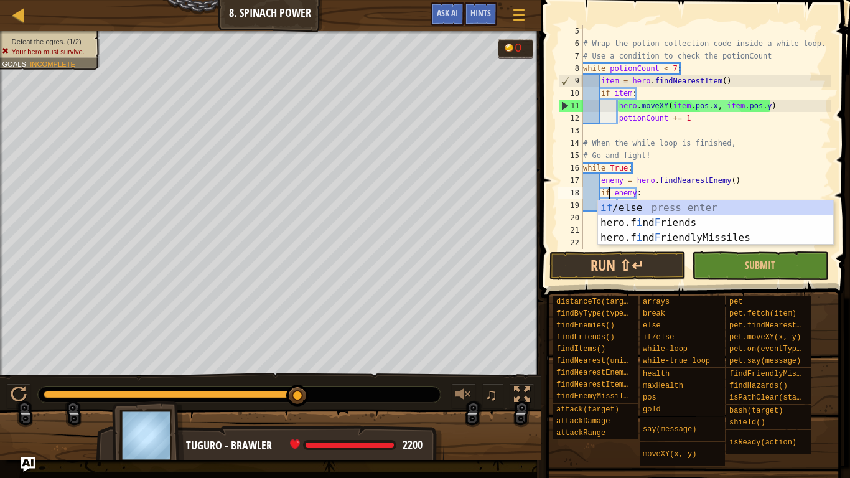
scroll to position [6, 4]
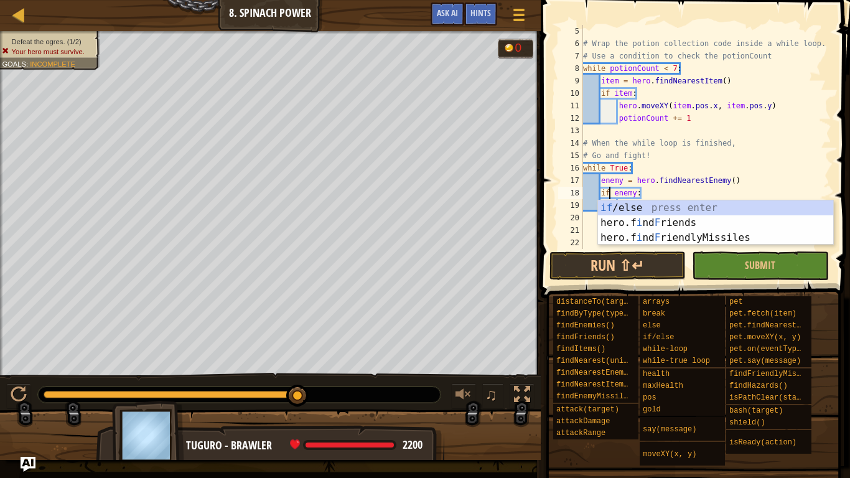
click at [725, 185] on div "# Wrap the potion collection code inside a while loop. # Use a condition to che…" at bounding box center [706, 149] width 251 height 249
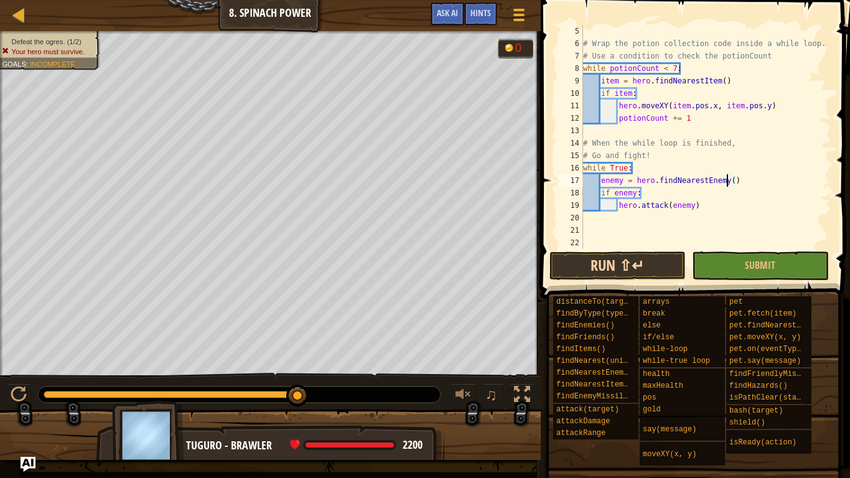
type textarea "enemy = hero.findNearestEnemy()"
click at [596, 270] on button "Run ⇧↵" at bounding box center [617, 265] width 136 height 29
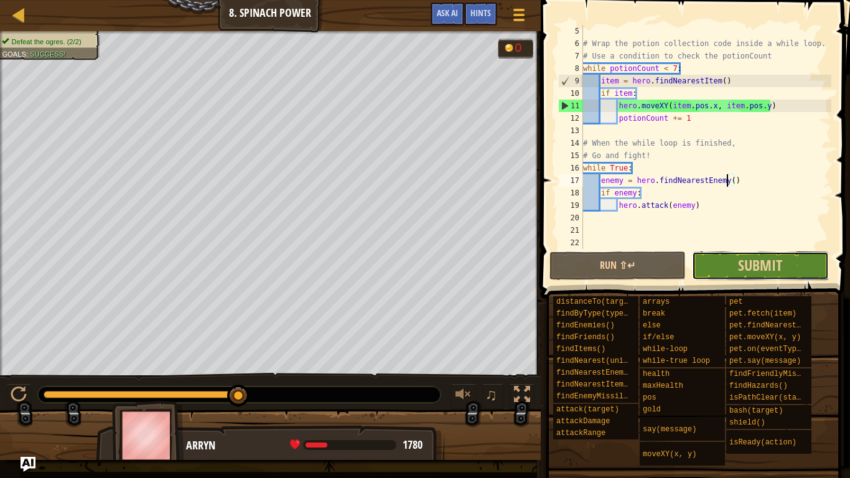
click at [731, 268] on button "Submit" at bounding box center [760, 265] width 136 height 29
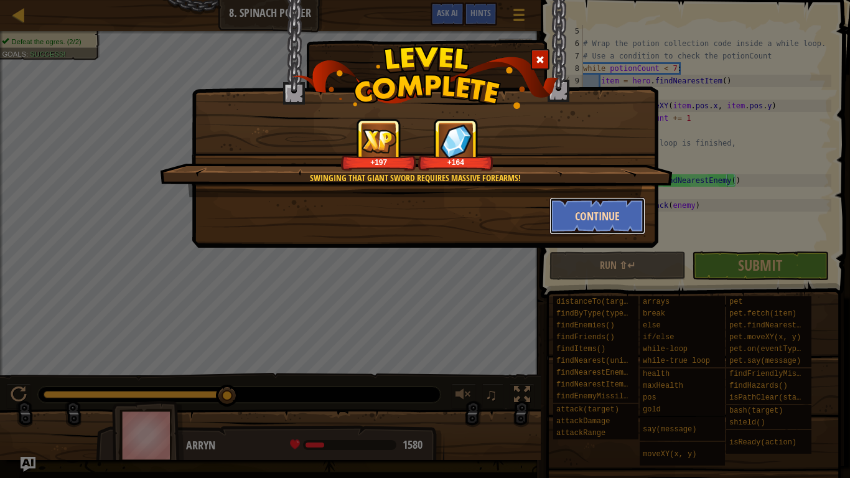
click at [577, 212] on button "Continue" at bounding box center [597, 215] width 96 height 37
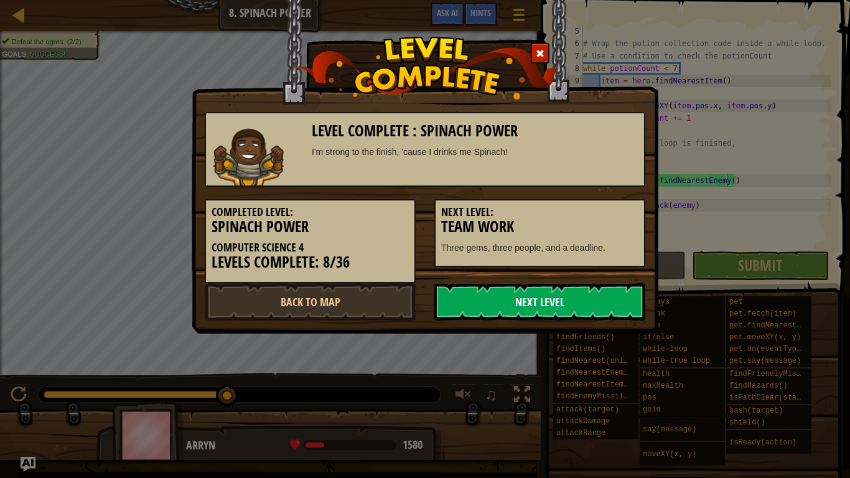
click at [477, 304] on link "Next Level" at bounding box center [539, 301] width 211 height 37
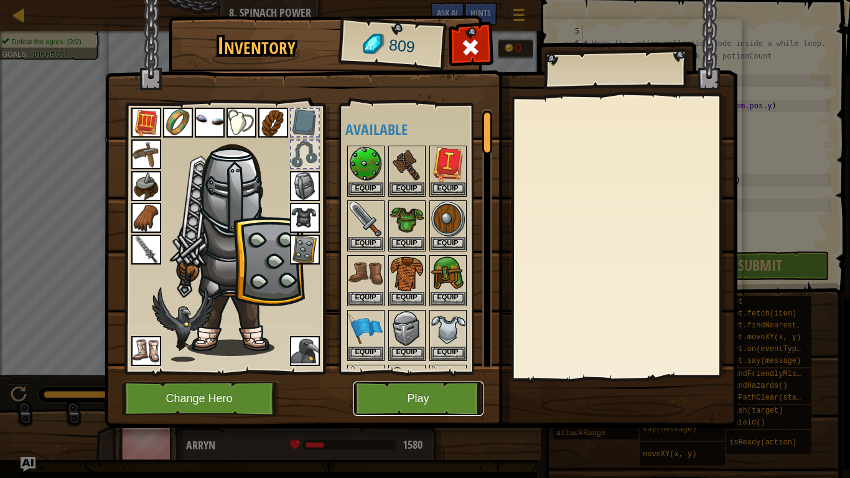
click at [402, 401] on button "Play" at bounding box center [418, 398] width 130 height 34
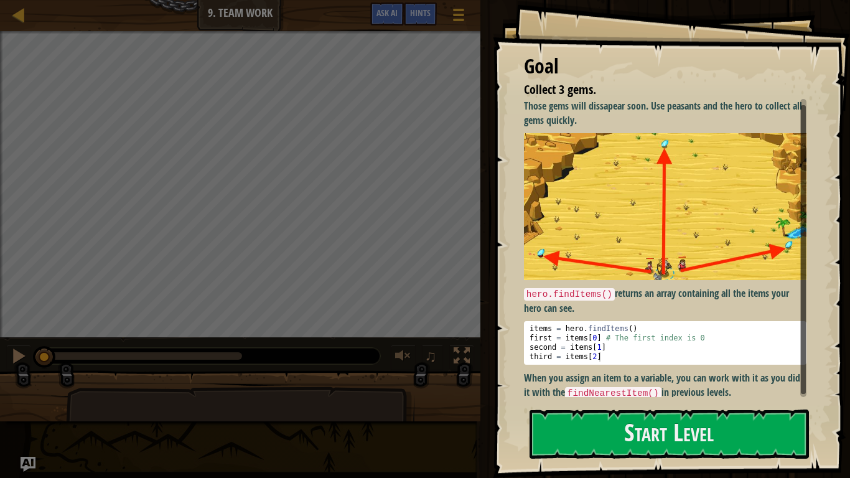
scroll to position [9, 0]
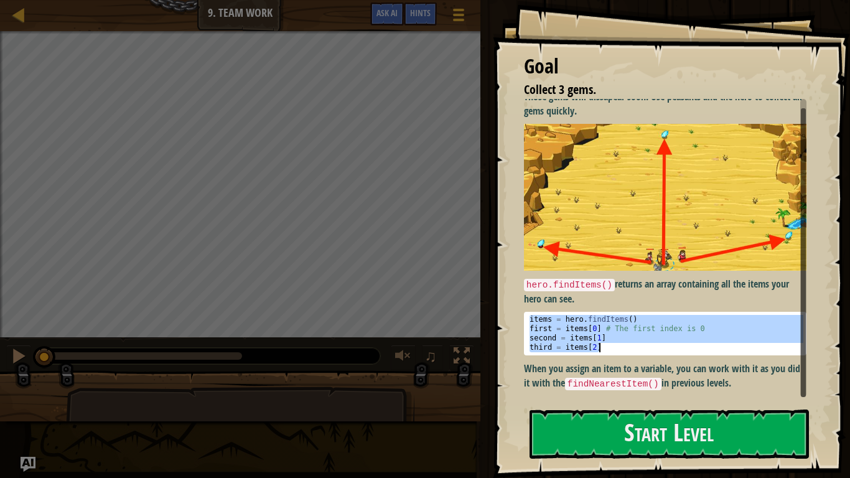
drag, startPoint x: 528, startPoint y: 317, endPoint x: 616, endPoint y: 349, distance: 93.5
click at [616, 349] on div "items = hero . findItems ( ) first = items [ 0 ] # The first index is 0 second …" at bounding box center [665, 343] width 276 height 56
type textarea "second = items[1] third = items[2]"
click at [652, 402] on button "Start Level" at bounding box center [669, 433] width 279 height 49
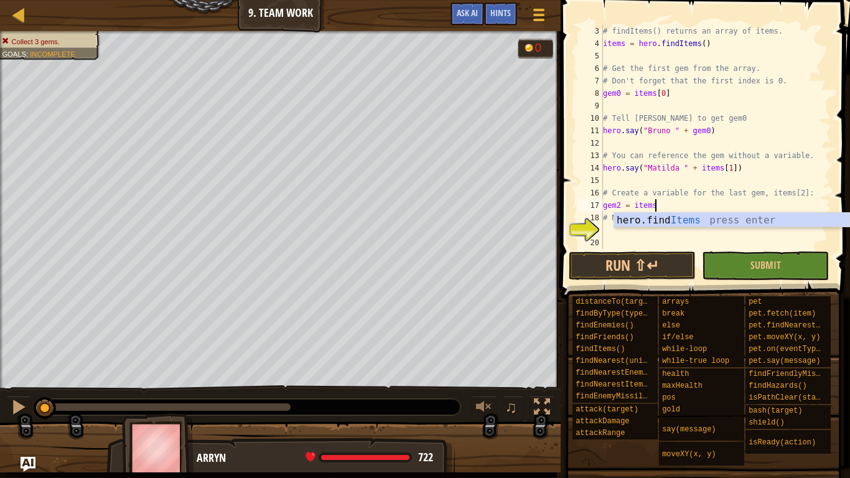
scroll to position [6, 7]
type textarea "gem2 = items[2]"
click at [632, 233] on div "# findItems() returns an array of items. items = hero . findItems ( ) # Get the…" at bounding box center [716, 149] width 231 height 249
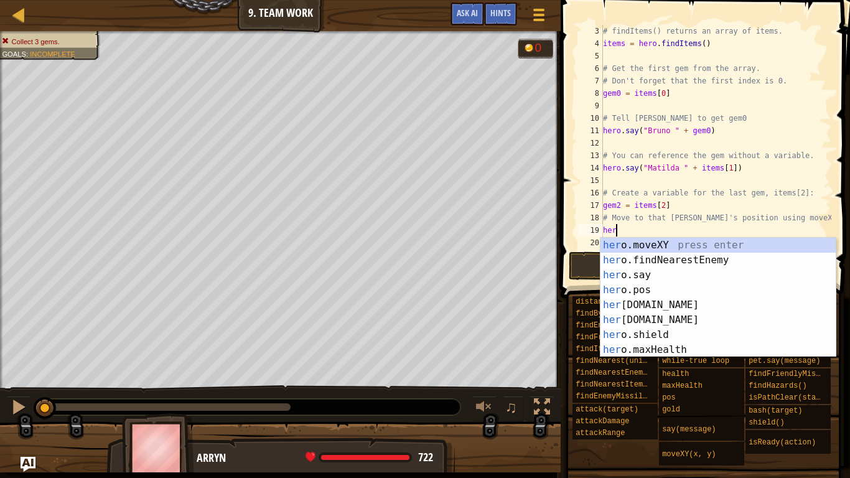
scroll to position [6, 2]
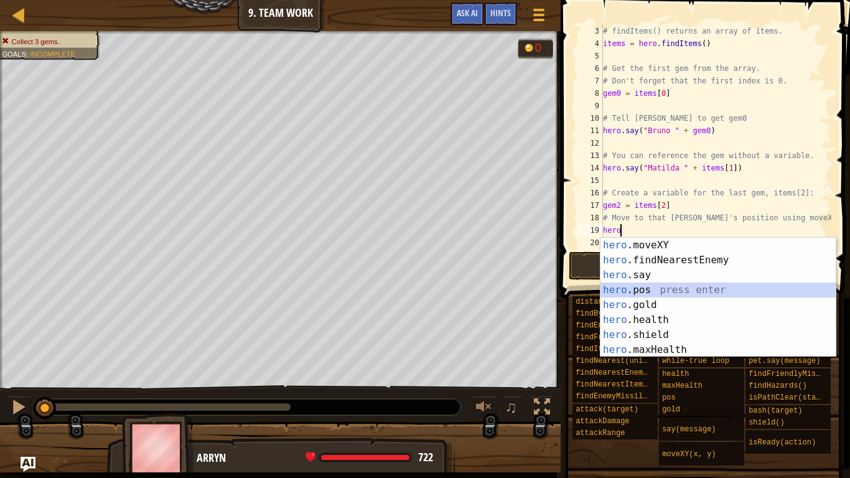
click at [721, 283] on div "hero .moveXY press enter hero .findNearestEnemy press enter hero .say press ent…" at bounding box center [718, 312] width 235 height 149
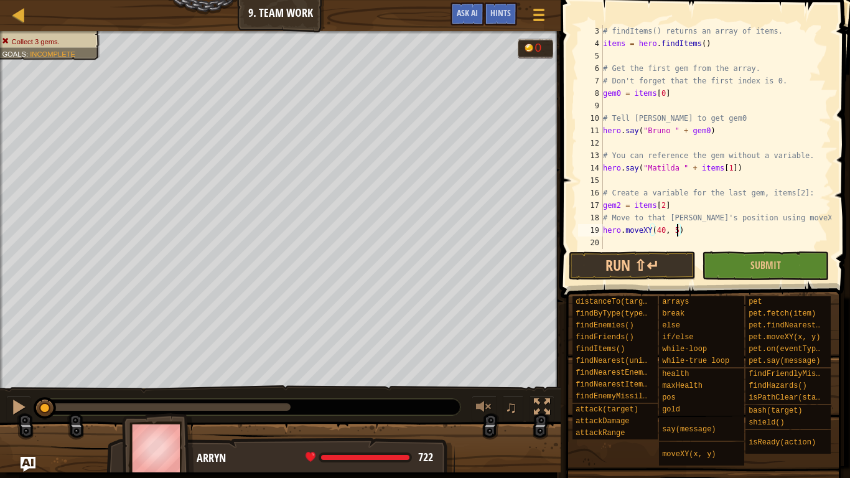
scroll to position [6, 11]
type textarea "hero.moveXY(40, 53)"
click at [647, 266] on button "Run ⇧↵" at bounding box center [632, 265] width 127 height 29
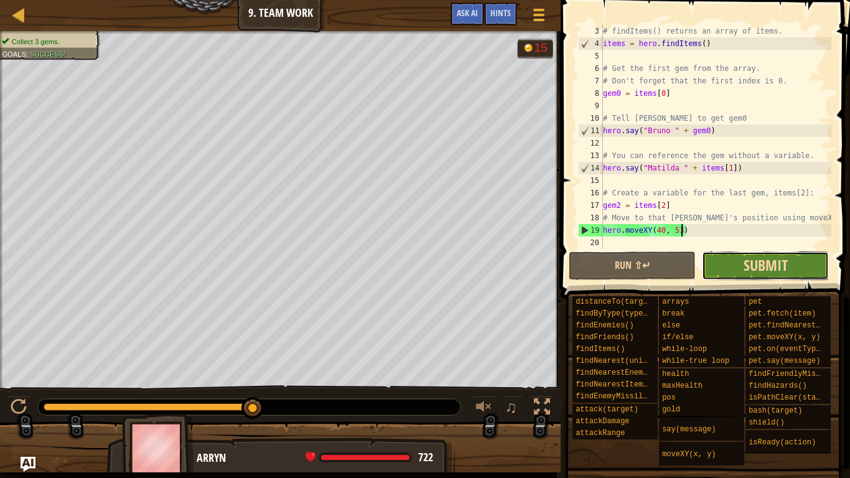
click at [756, 266] on span "Submit" at bounding box center [766, 265] width 44 height 20
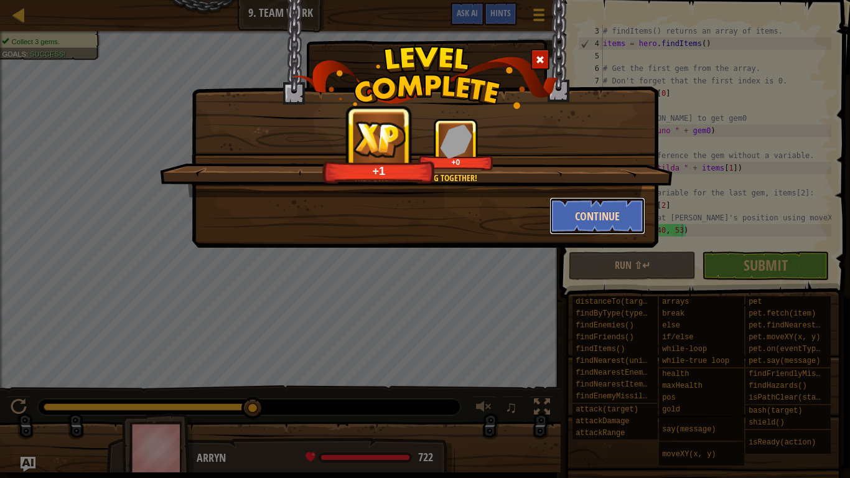
click at [574, 207] on button "Continue" at bounding box center [597, 215] width 96 height 37
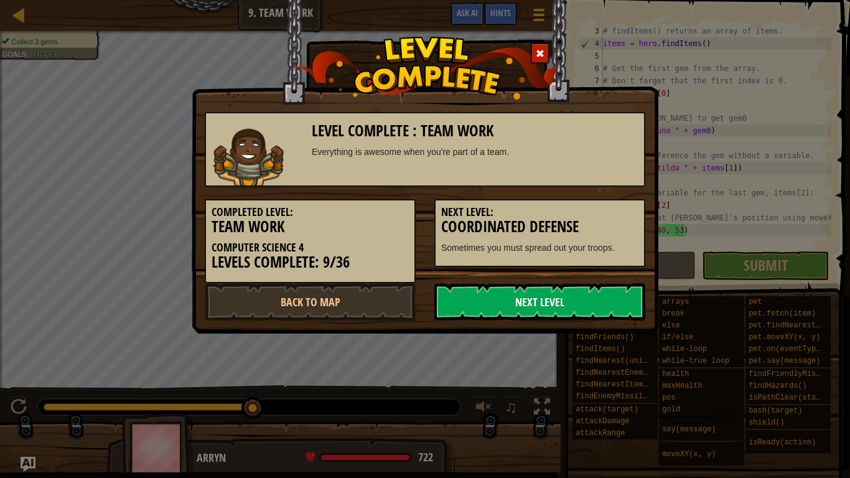
click at [561, 297] on link "Next Level" at bounding box center [539, 301] width 211 height 37
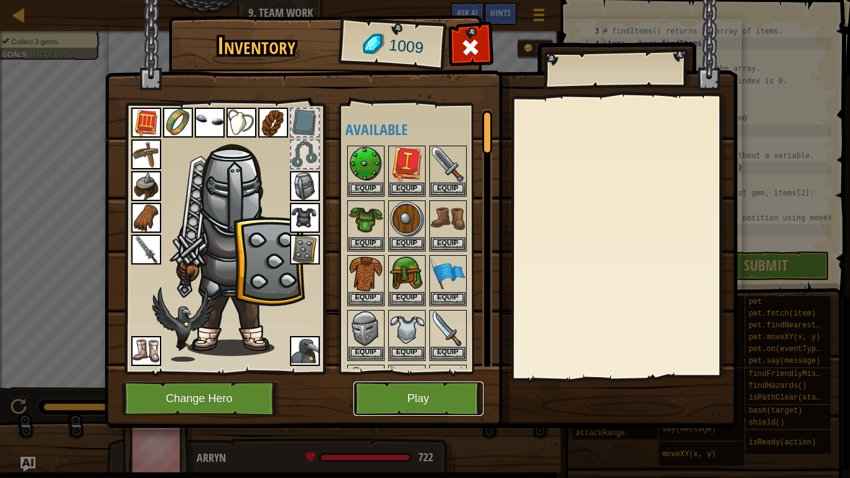
click at [442, 394] on button "Play" at bounding box center [418, 398] width 130 height 34
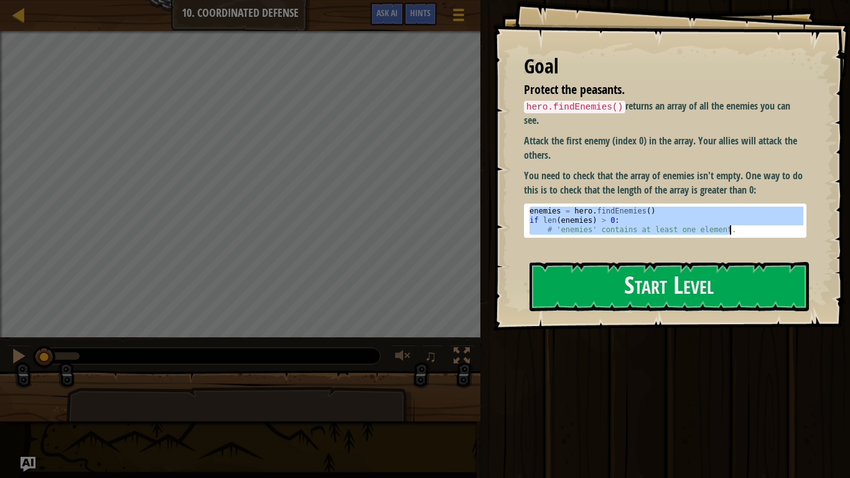
drag, startPoint x: 528, startPoint y: 208, endPoint x: 747, endPoint y: 241, distance: 222.1
click at [747, 241] on div "hero.findEnemies() returns an array of all the enemies you can see. Attack the …" at bounding box center [665, 174] width 283 height 151
type textarea "if len(enemies) > 0: # 'enemies' contains at least one element."
click at [680, 152] on p "Attack the first enemy (index 0) in the array. Your allies will attack the othe…" at bounding box center [665, 148] width 283 height 29
click at [786, 146] on p "Attack the first enemy (index 0) in the array. Your allies will attack the othe…" at bounding box center [665, 148] width 283 height 29
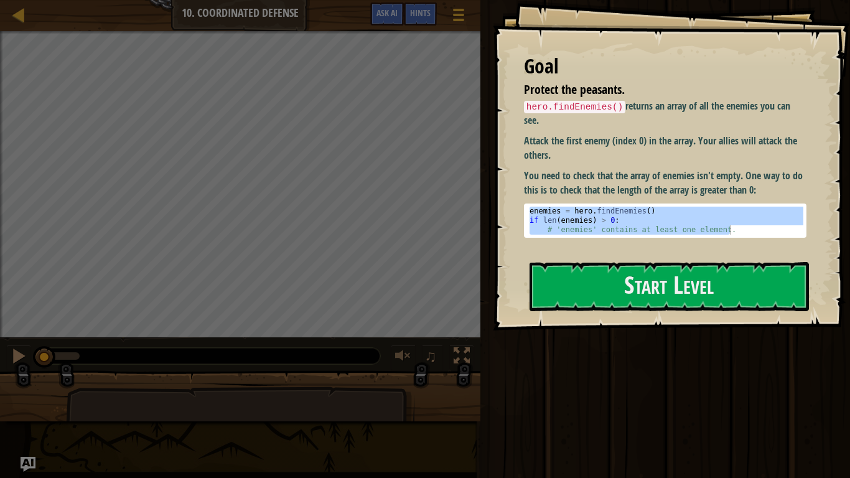
click at [820, 212] on div "Goal Protect the peasants. hero.findEnemies() returns an array of all the enemi…" at bounding box center [671, 165] width 357 height 330
click at [720, 244] on div "hero.findEnemies() returns an array of all the enemies you can see. Attack the …" at bounding box center [665, 174] width 283 height 151
click at [583, 105] on code "hero.findEnemies()" at bounding box center [574, 107] width 101 height 12
drag, startPoint x: 665, startPoint y: 107, endPoint x: 629, endPoint y: 103, distance: 37.0
click at [629, 103] on p "hero.findEnemies() returns an array of all the enemies you can see." at bounding box center [665, 113] width 283 height 29
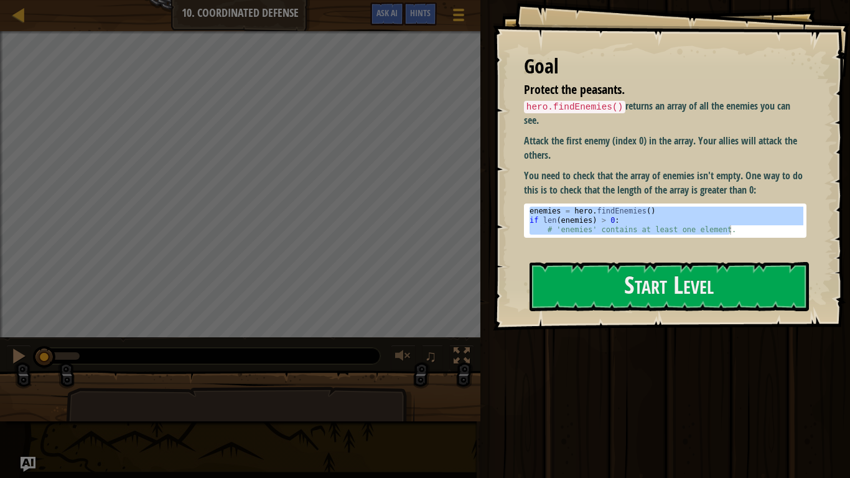
click at [587, 138] on p "Attack the first enemy (index 0) in the array. Your allies will attack the othe…" at bounding box center [665, 148] width 283 height 29
click at [747, 293] on button "Start Level" at bounding box center [669, 286] width 279 height 49
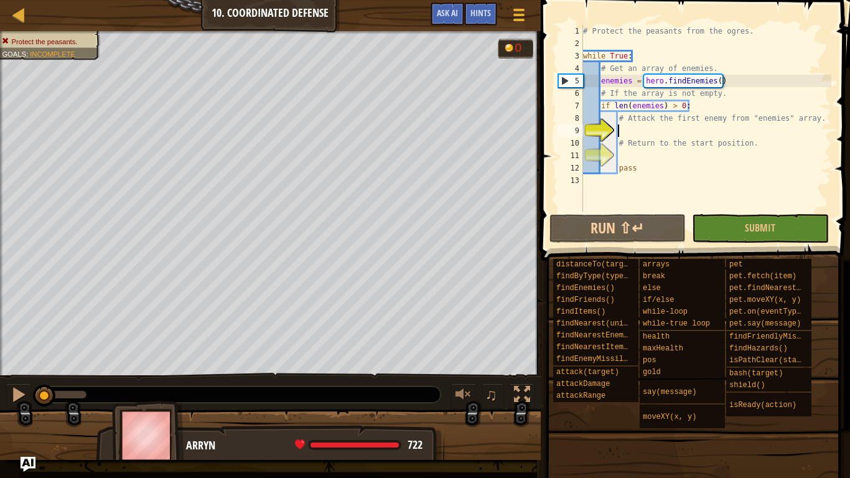
type textarea "h"
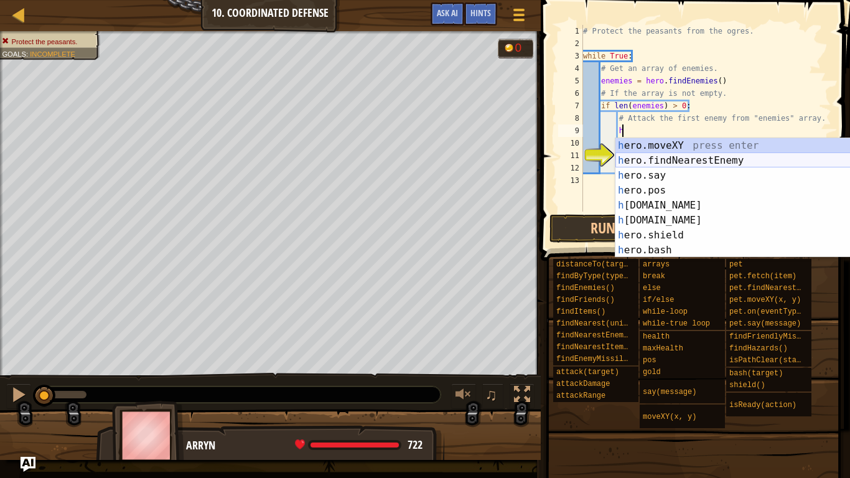
click at [666, 156] on div "h ero.moveXY press enter h ero.findNearestEnemy press enter h ero.say press ent…" at bounding box center [732, 212] width 235 height 149
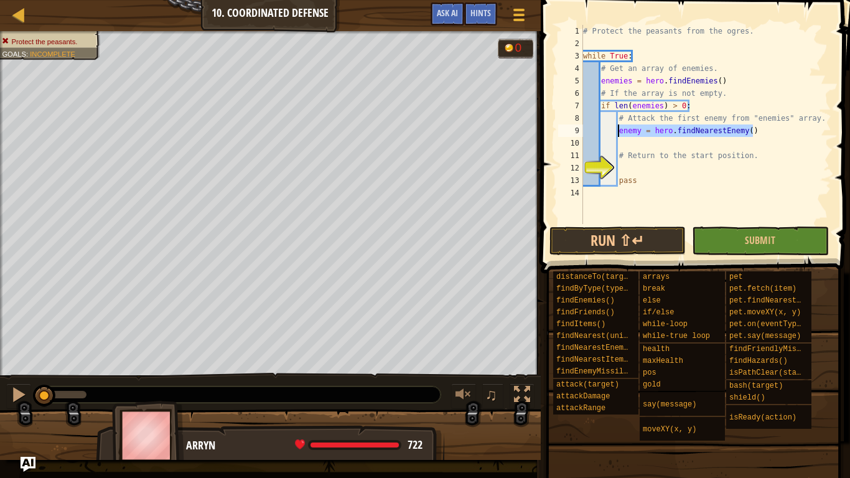
drag, startPoint x: 762, startPoint y: 134, endPoint x: 618, endPoint y: 133, distance: 143.8
click at [618, 133] on div "# Protect the peasants from the ogres. while True : # Get an array of enemies. …" at bounding box center [706, 137] width 251 height 224
type textarea "enemy = hero.findNearestEnemy()"
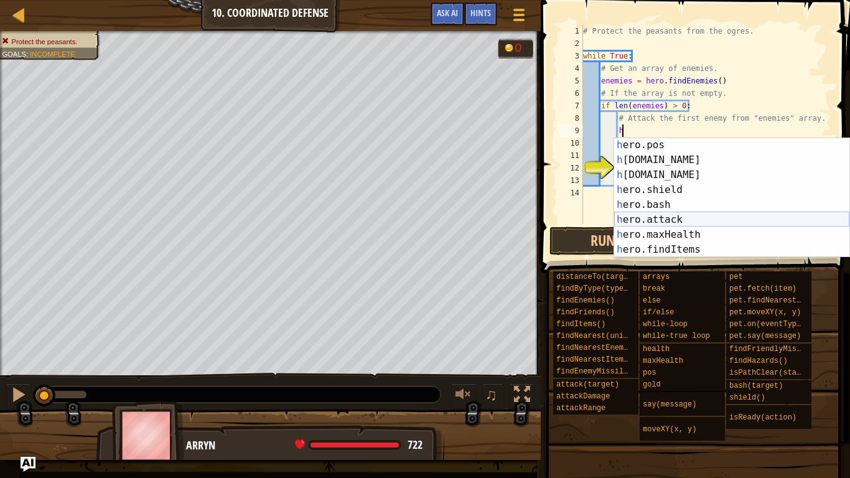
scroll to position [47, 0]
click at [694, 220] on div "h ero.pos press enter h [DOMAIN_NAME] press enter h [DOMAIN_NAME] press enter h…" at bounding box center [731, 210] width 235 height 149
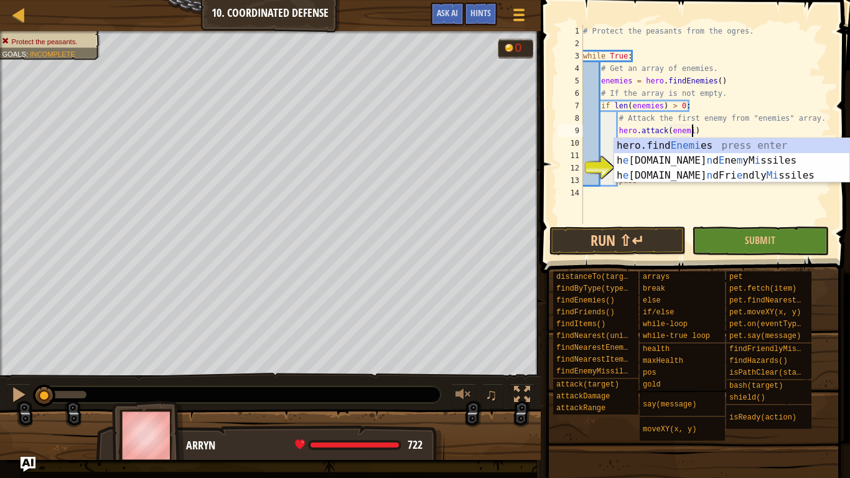
scroll to position [6, 16]
type textarea "hero.attack(enemies)"
click at [766, 205] on div "# Protect the peasants from the ogres. while True : # Get an array of enemies. …" at bounding box center [706, 137] width 251 height 224
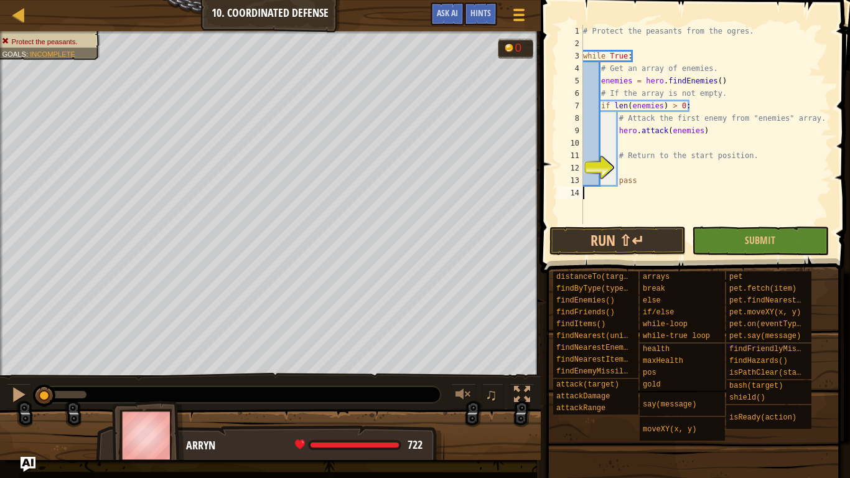
click at [701, 133] on div "# Protect the peasants from the ogres. while True : # Get an array of enemies. …" at bounding box center [706, 137] width 251 height 224
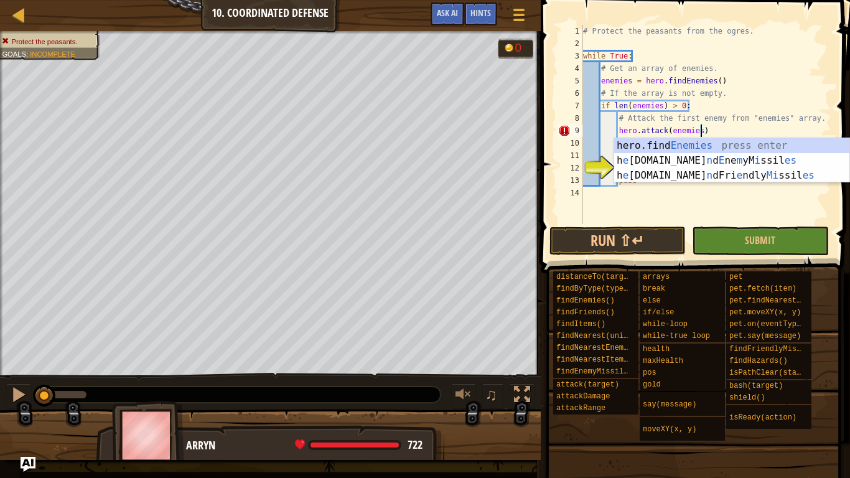
scroll to position [6, 17]
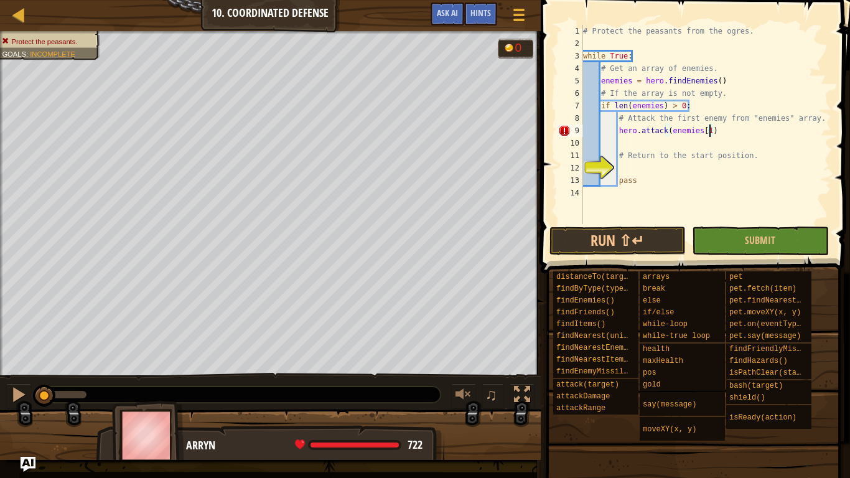
type textarea "hero.attack(enemies[1])"
click at [648, 143] on div "# Protect the peasants from the ogres. while True : # Get an array of enemies. …" at bounding box center [706, 137] width 251 height 224
click at [641, 172] on div "# Protect the peasants from the ogres. while True : # Get an array of enemies. …" at bounding box center [706, 137] width 251 height 224
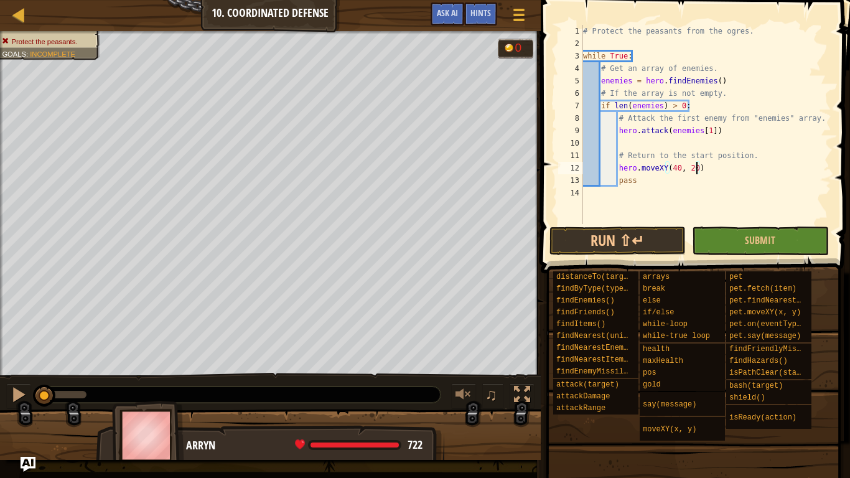
scroll to position [6, 16]
click at [632, 238] on button "Run ⇧↵" at bounding box center [617, 241] width 136 height 29
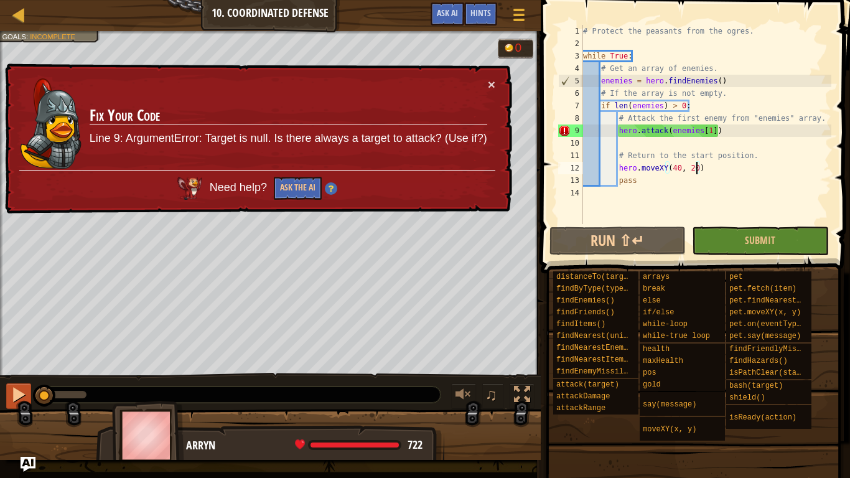
drag, startPoint x: 91, startPoint y: 398, endPoint x: 13, endPoint y: 387, distance: 78.5
click at [13, 387] on div "♫" at bounding box center [270, 391] width 541 height 37
click at [13, 387] on div at bounding box center [19, 394] width 16 height 16
click at [493, 82] on button "×" at bounding box center [491, 84] width 7 height 13
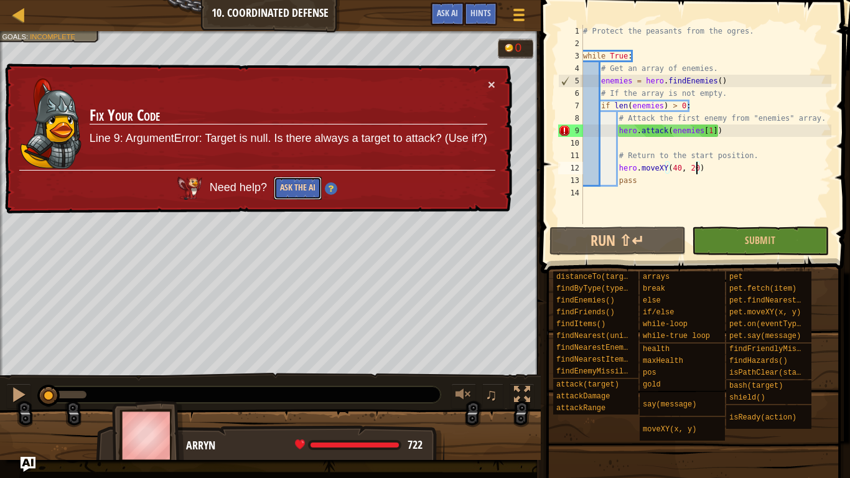
click at [285, 196] on button "Ask the AI" at bounding box center [298, 188] width 48 height 23
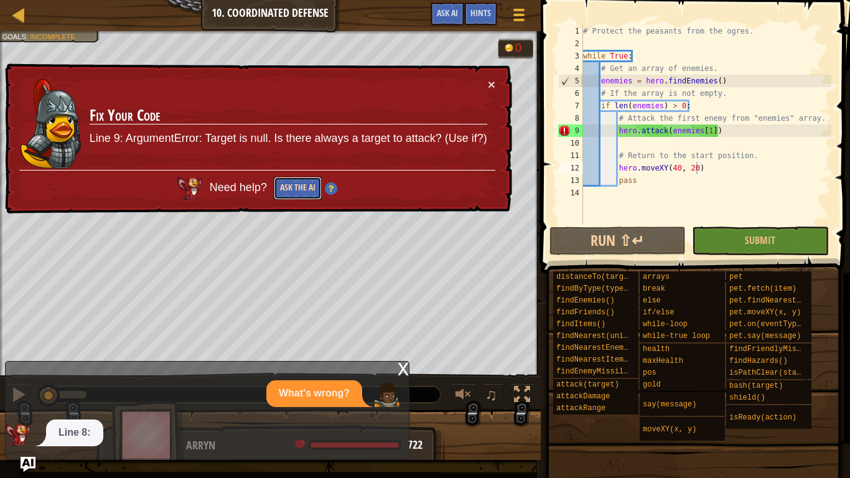
click at [294, 187] on button "Ask the AI" at bounding box center [298, 188] width 48 height 23
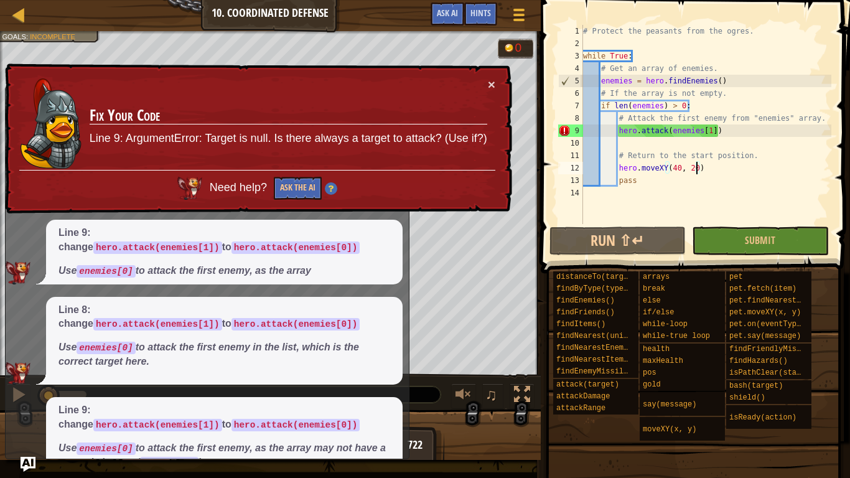
scroll to position [55, 0]
click at [493, 79] on button "×" at bounding box center [491, 84] width 7 height 13
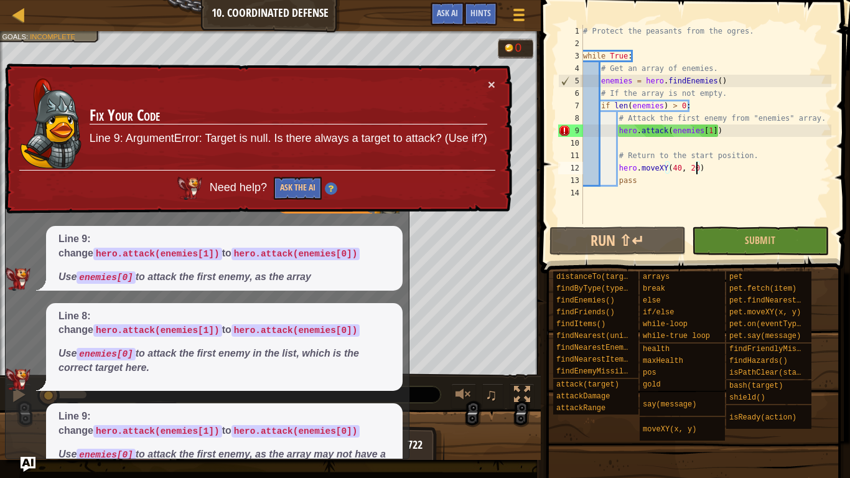
scroll to position [47, 0]
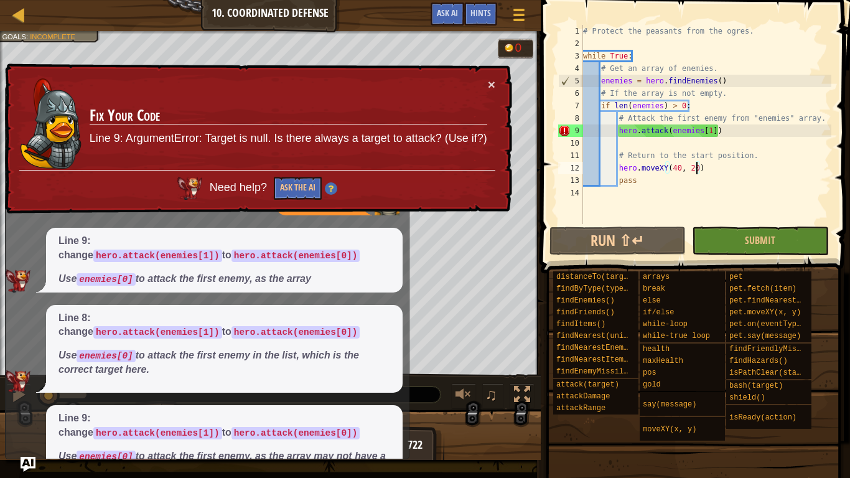
click at [709, 129] on div "# Protect the peasants from the ogres. while True : # Get an array of enemies. …" at bounding box center [706, 137] width 251 height 224
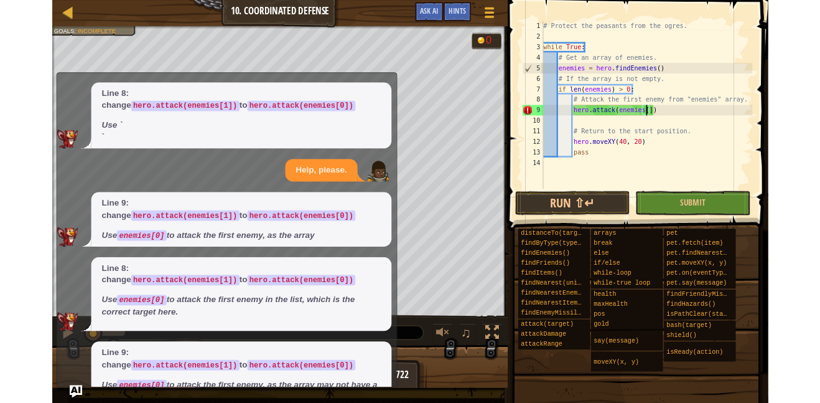
scroll to position [6, 18]
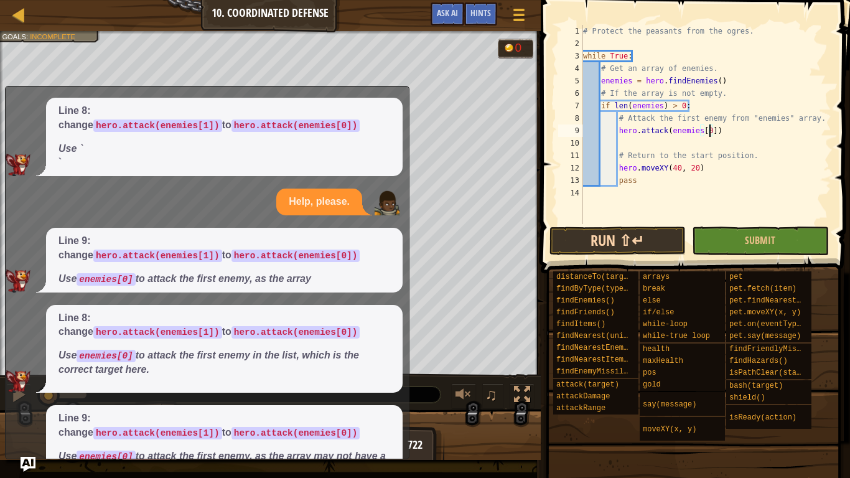
type textarea "hero.attack(enemies[0])"
click at [587, 246] on button "Run ⇧↵" at bounding box center [617, 241] width 136 height 29
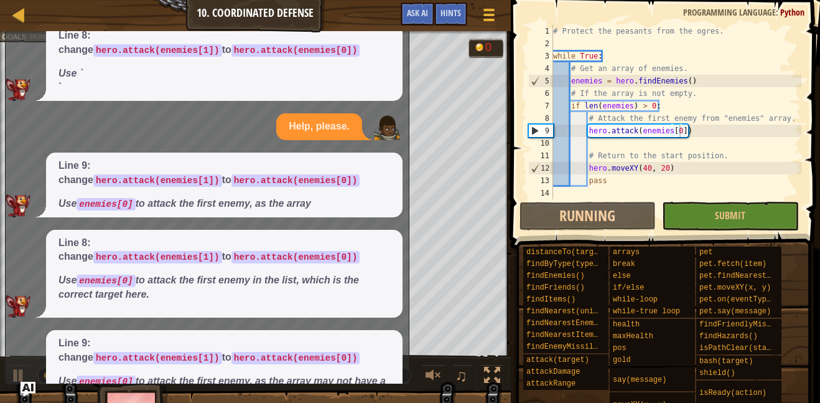
scroll to position [0, 0]
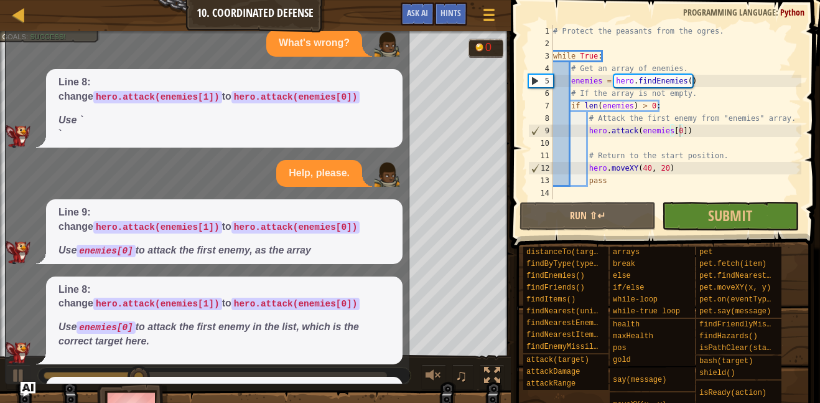
drag, startPoint x: 390, startPoint y: 63, endPoint x: 241, endPoint y: 209, distance: 208.1
click at [241, 209] on div "What's wrong? Line 8: change hero.attack(enemies[1]) to hero.attack(enemies[0])…" at bounding box center [204, 258] width 397 height 457
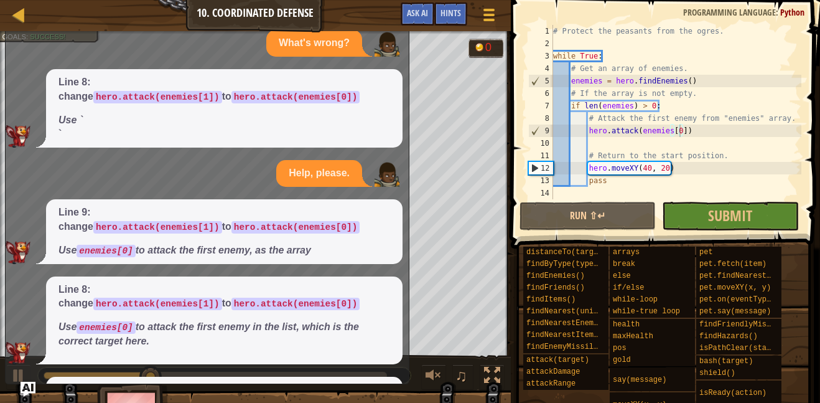
scroll to position [63, 0]
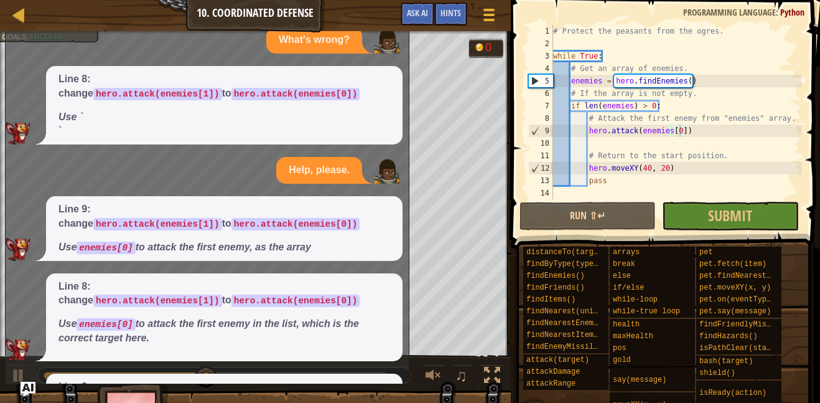
scroll to position [0, 0]
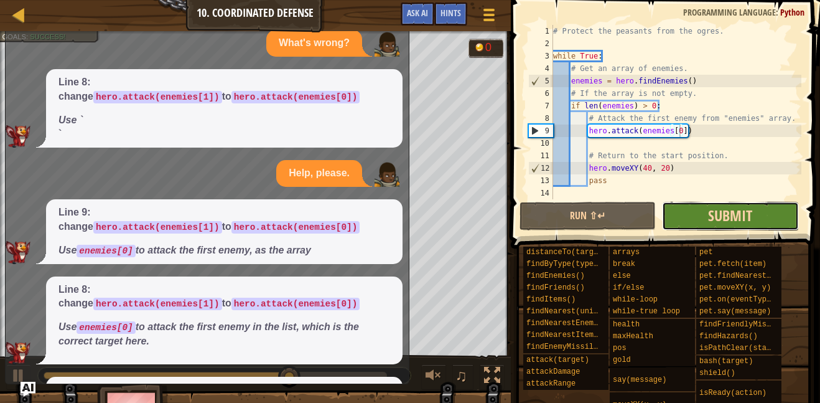
click at [714, 214] on span "Submit" at bounding box center [730, 215] width 44 height 20
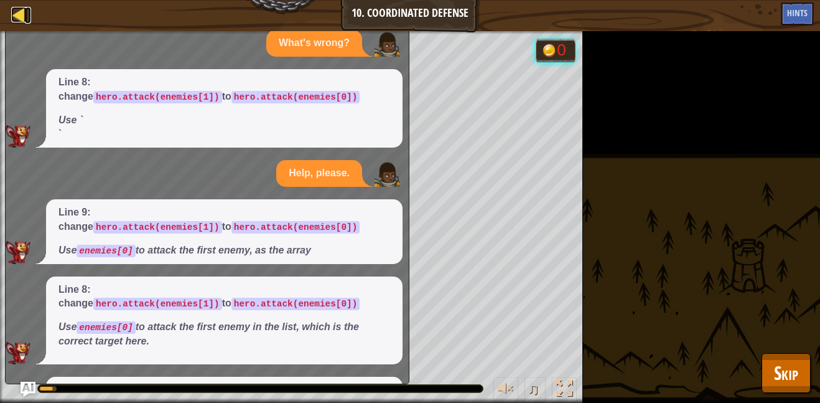
click at [12, 17] on div at bounding box center [19, 15] width 16 height 16
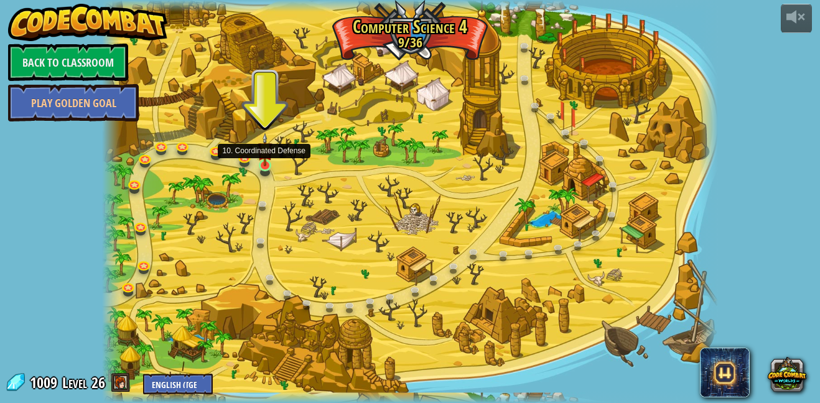
click at [264, 164] on img at bounding box center [265, 150] width 14 height 34
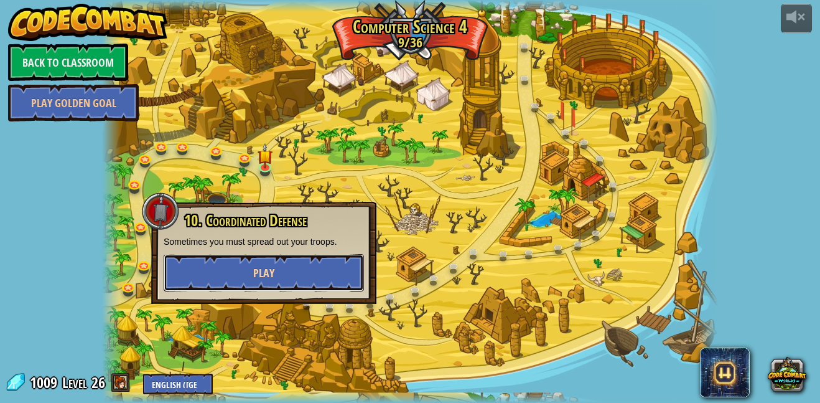
click at [296, 268] on button "Play" at bounding box center [264, 272] width 200 height 37
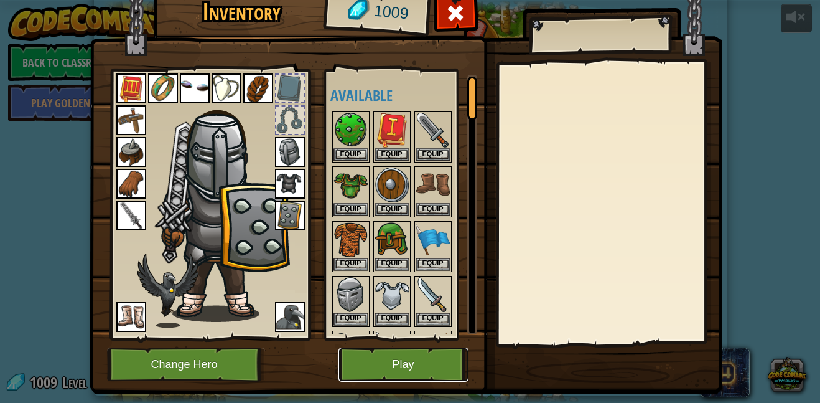
click at [370, 373] on button "Play" at bounding box center [404, 364] width 130 height 34
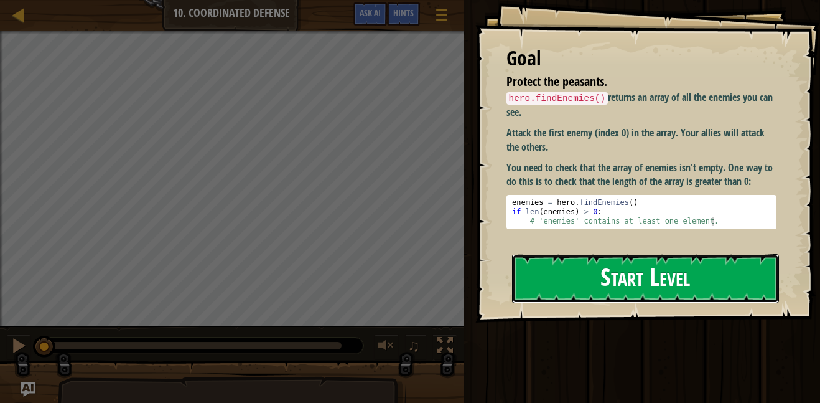
click at [574, 274] on button "Start Level" at bounding box center [645, 278] width 267 height 49
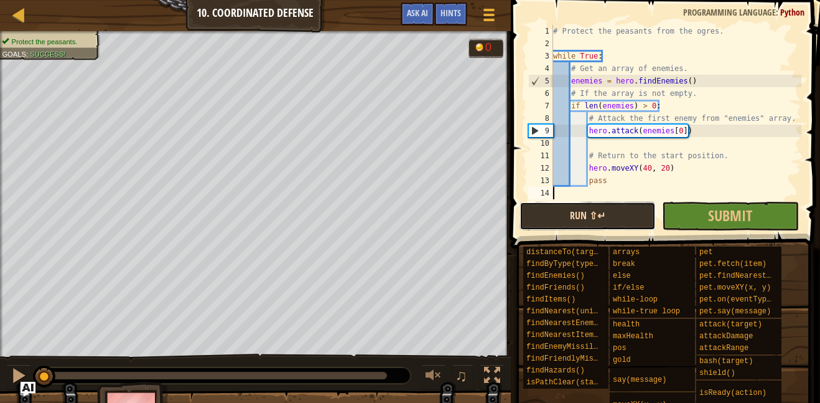
click at [608, 212] on button "Run ⇧↵" at bounding box center [588, 216] width 136 height 29
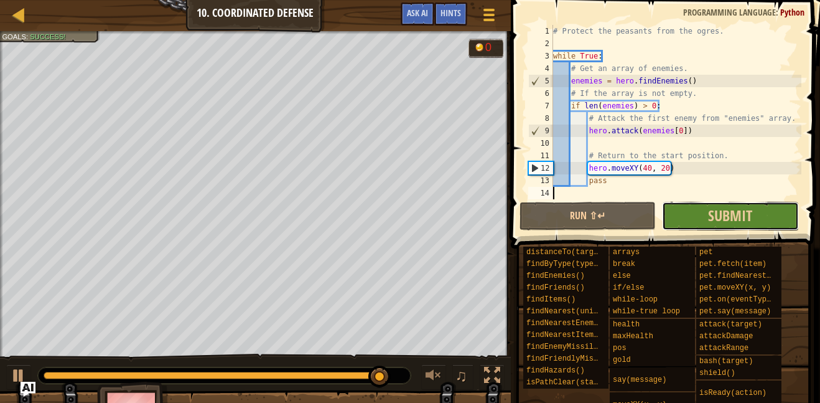
click at [754, 226] on button "Submit" at bounding box center [730, 216] width 136 height 29
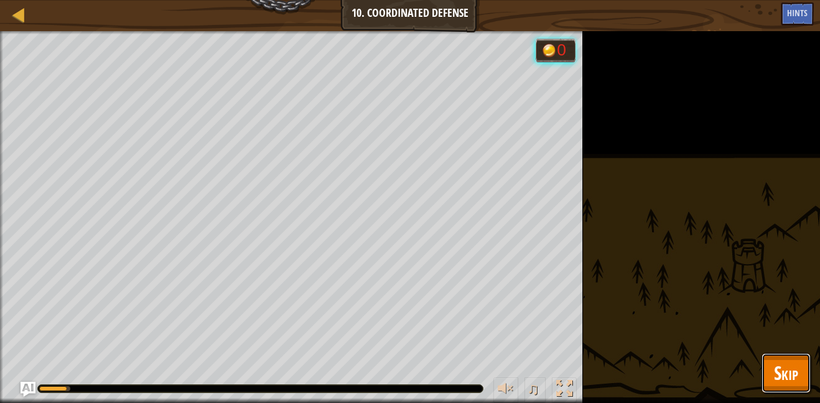
click at [786, 372] on span "Skip" at bounding box center [786, 373] width 24 height 26
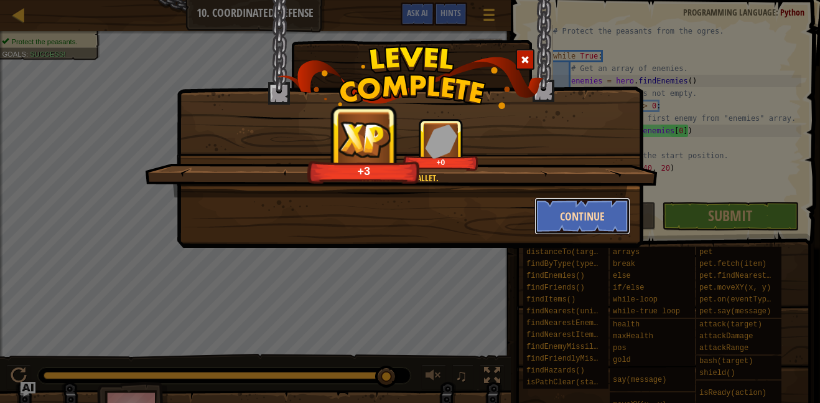
click at [552, 217] on button "Continue" at bounding box center [583, 215] width 96 height 37
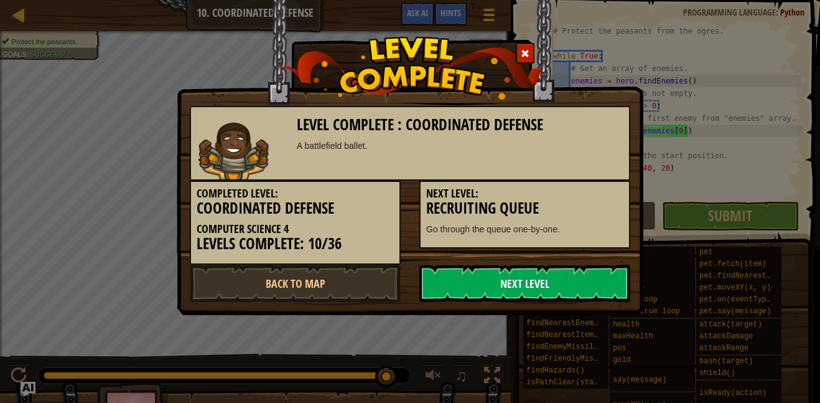
click at [541, 283] on link "Next Level" at bounding box center [524, 282] width 211 height 37
